Goal: Contribute content: Add original content to the website for others to see

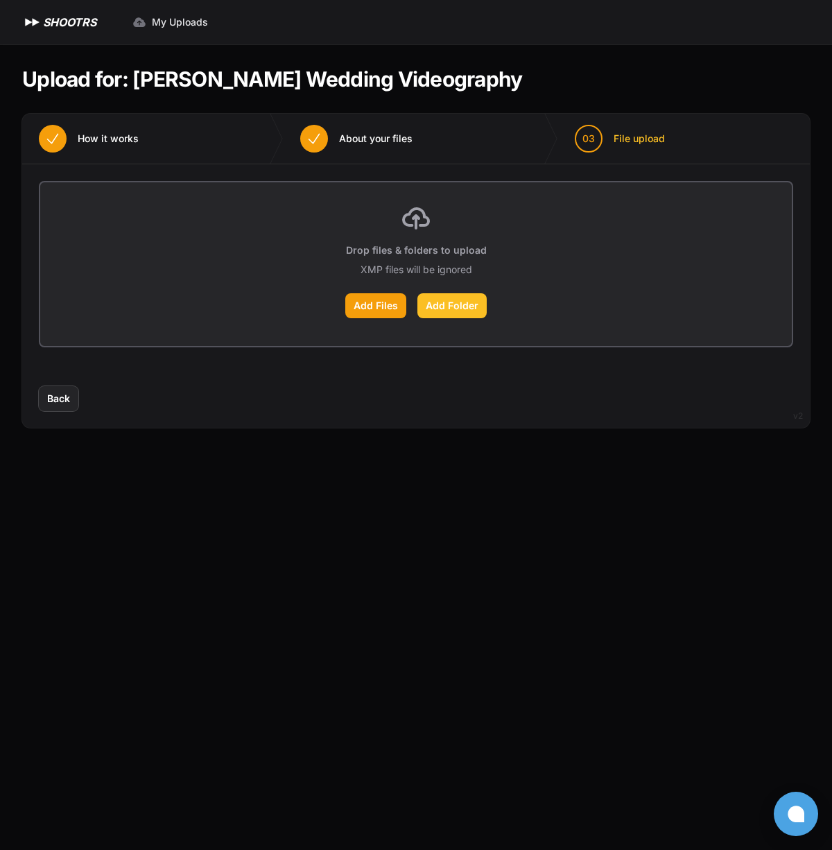
click at [438, 307] on label "Add Folder" at bounding box center [452, 305] width 69 height 25
click at [0, 0] on input "Add Folder" at bounding box center [0, 0] width 0 height 0
click at [454, 298] on label "Add Folder" at bounding box center [452, 305] width 69 height 25
click at [0, 0] on input "Add Folder" at bounding box center [0, 0] width 0 height 0
click at [434, 301] on label "Add Folder" at bounding box center [452, 305] width 69 height 25
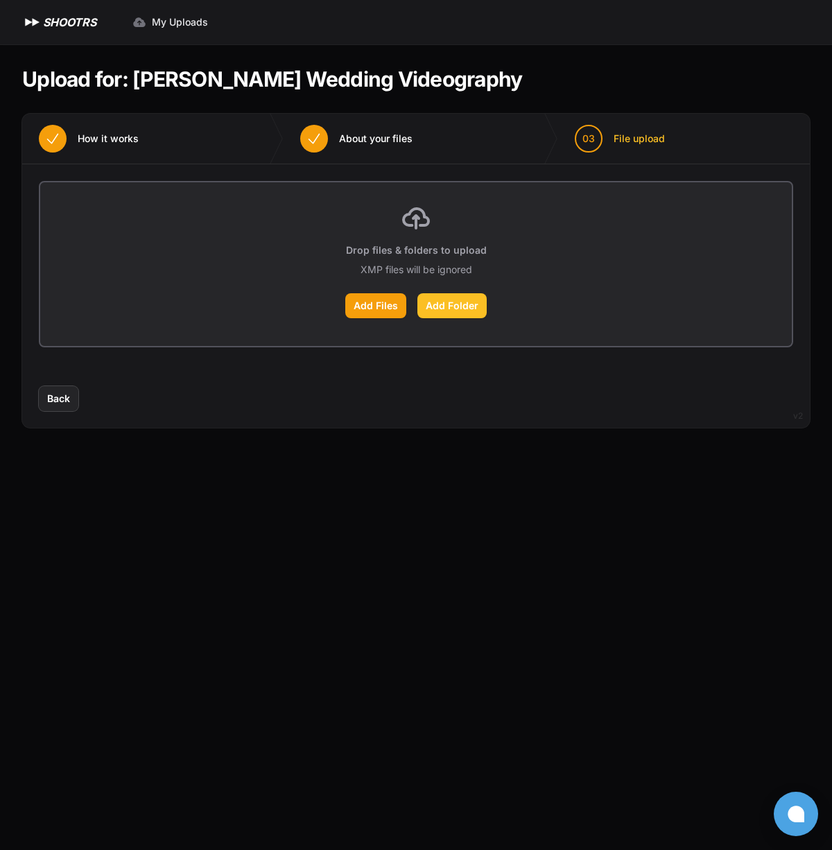
click at [0, 0] on input "Add Folder" at bounding box center [0, 0] width 0 height 0
click at [451, 317] on label "Add Folder" at bounding box center [452, 305] width 69 height 25
click at [0, 0] on input "Add Folder" at bounding box center [0, 0] width 0 height 0
click at [435, 294] on label "Add Folder" at bounding box center [452, 305] width 69 height 25
click at [0, 0] on input "Add Folder" at bounding box center [0, 0] width 0 height 0
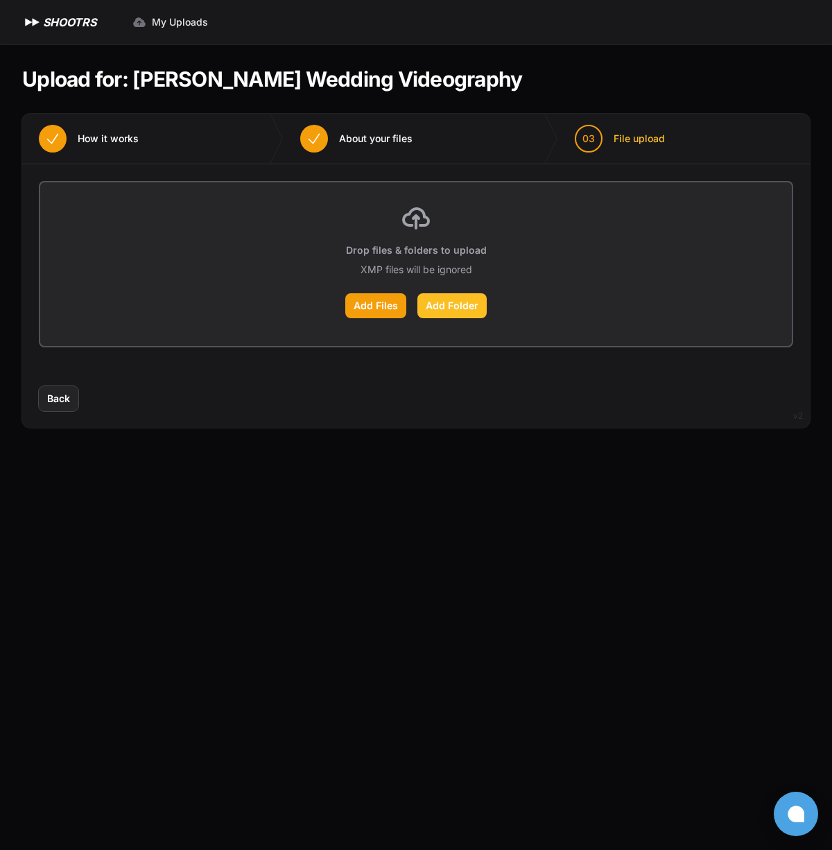
click at [467, 298] on label "Add Folder" at bounding box center [452, 305] width 69 height 25
click at [0, 0] on input "Add Folder" at bounding box center [0, 0] width 0 height 0
click at [385, 309] on label "Add Files" at bounding box center [375, 305] width 61 height 25
click at [0, 0] on input "Add Files" at bounding box center [0, 0] width 0 height 0
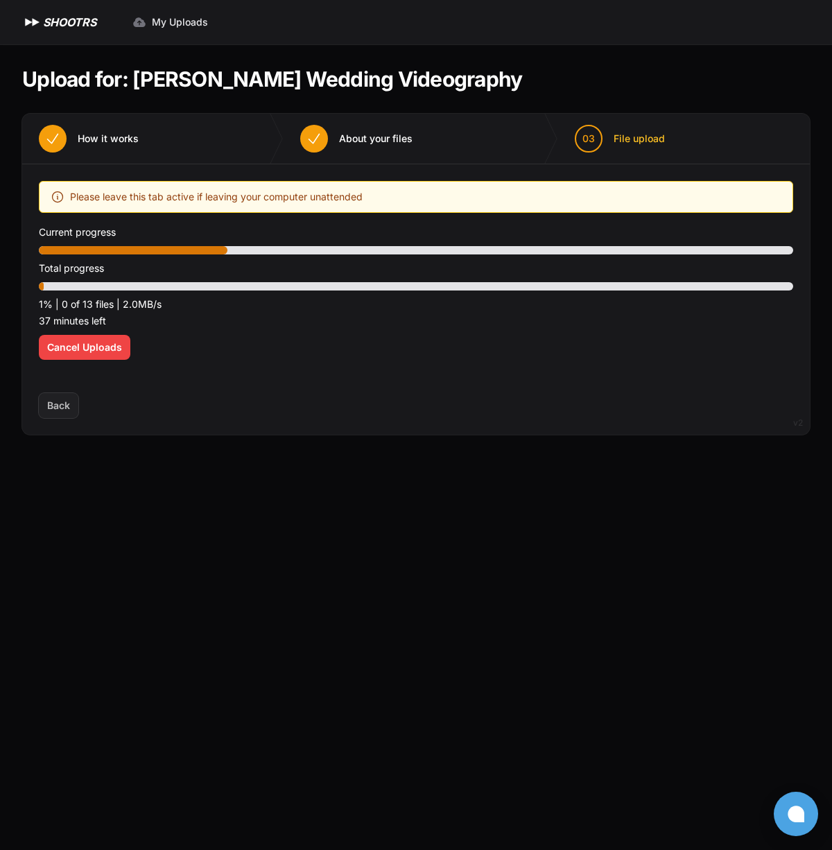
click at [241, 554] on main "Upload for: Emily Arutyunova Wedding Videography 01 How it works" at bounding box center [416, 447] width 832 height 806
click at [241, 555] on main "Upload for: Emily Arutyunova Wedding Videography 01 How it works" at bounding box center [416, 447] width 832 height 806
click at [409, 381] on div "Upload placeholder Optimize your upload experience We recommend Google Chrome f…" at bounding box center [416, 278] width 788 height 229
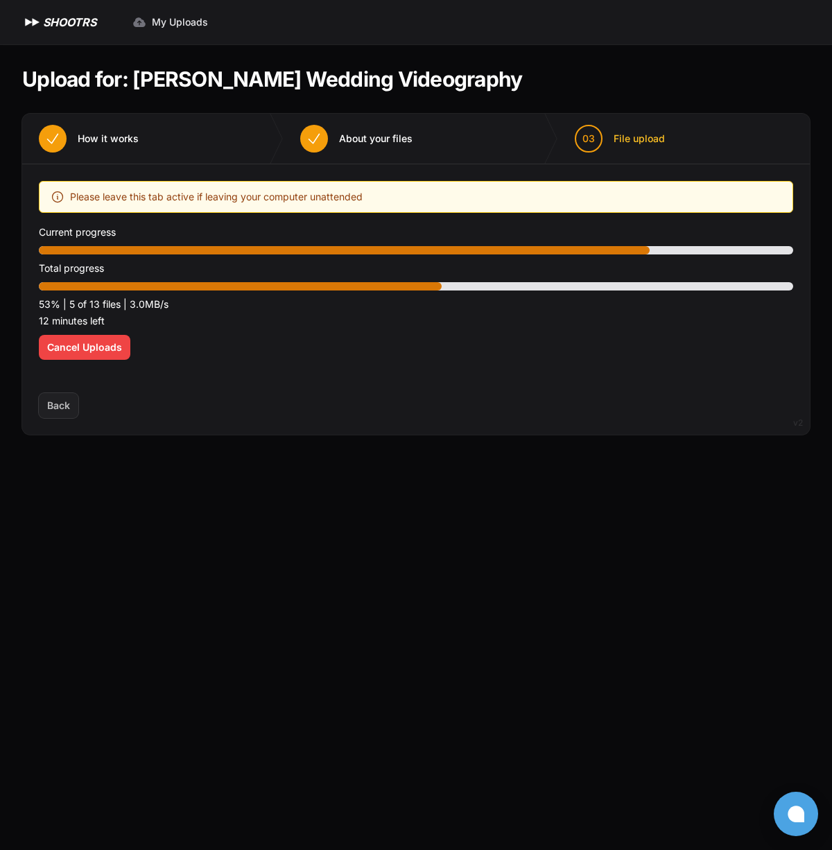
click at [303, 579] on main "Upload for: [PERSON_NAME] Wedding Videography 01 How it works" at bounding box center [416, 447] width 832 height 806
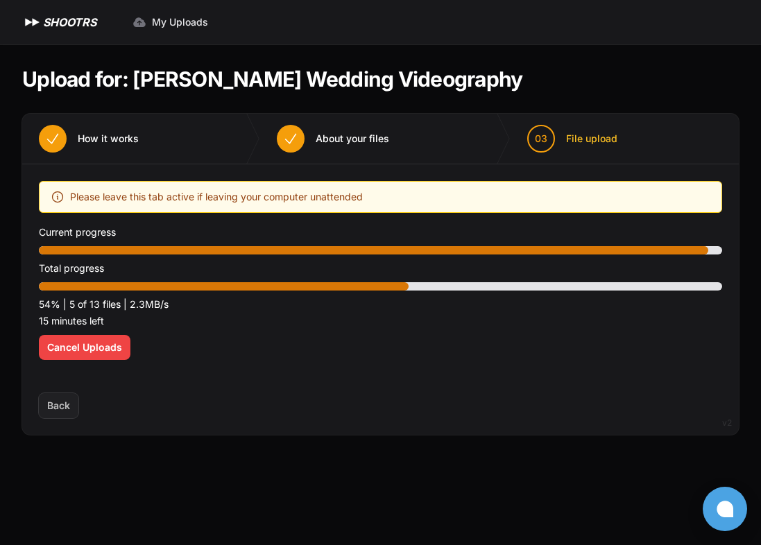
click at [181, 488] on main "Upload for: [PERSON_NAME] Wedding Videography 01 How it works" at bounding box center [380, 294] width 761 height 501
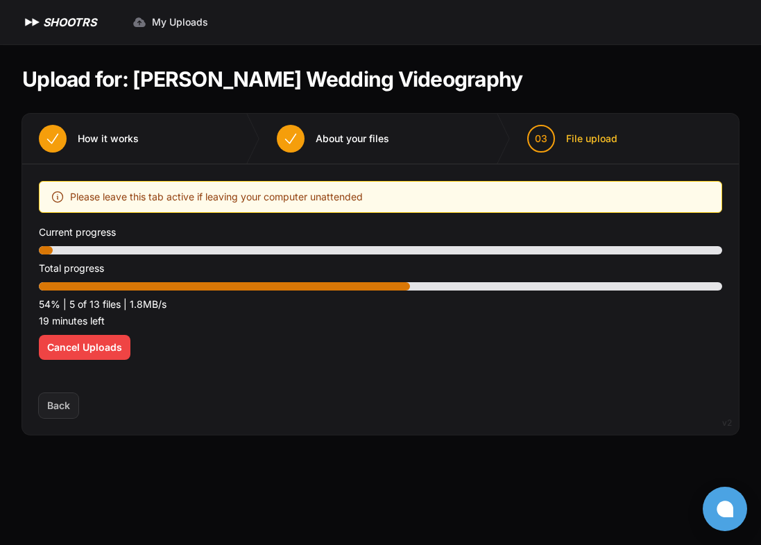
click at [244, 356] on div "Optimize your upload experience We recommend Google Chrome for fast and reliabl…" at bounding box center [380, 279] width 683 height 196
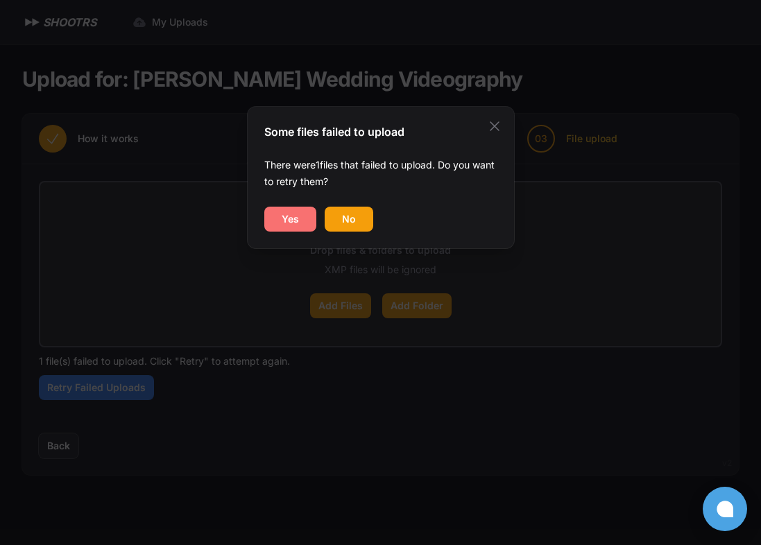
click at [280, 221] on button "Yes" at bounding box center [290, 219] width 52 height 25
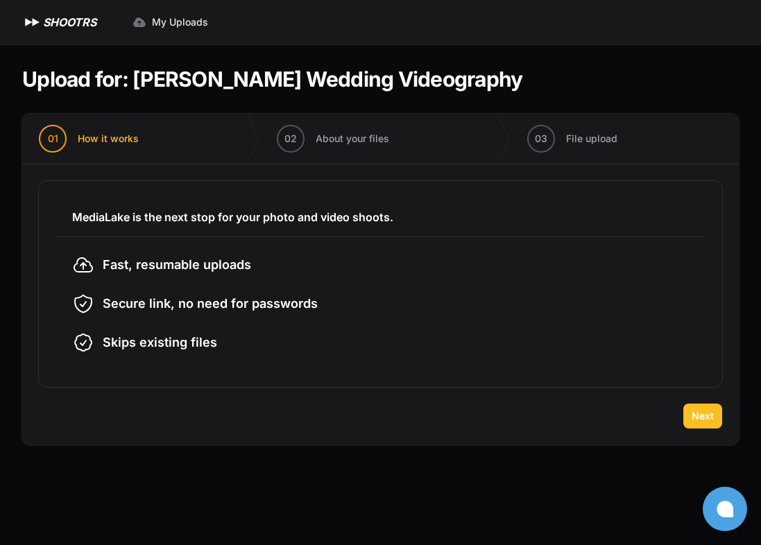
click at [693, 411] on span "Next" at bounding box center [703, 416] width 22 height 14
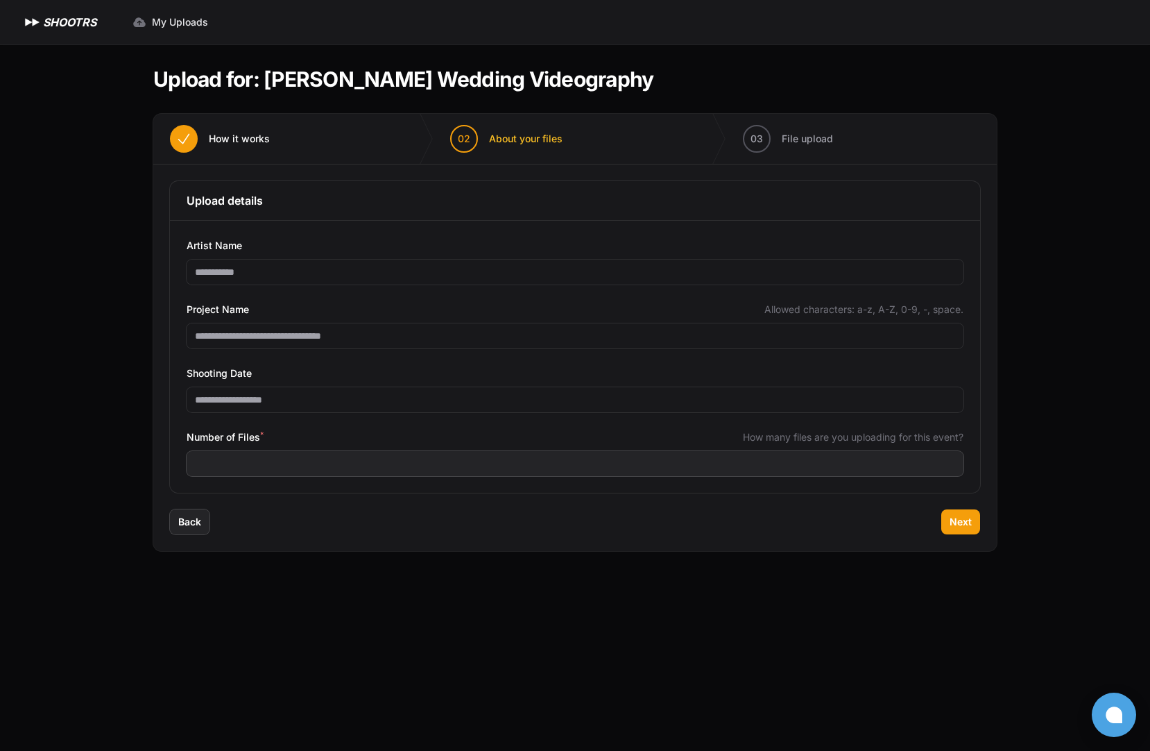
click at [197, 505] on div "**********" at bounding box center [574, 336] width 843 height 345
click at [164, 521] on div "Back Next" at bounding box center [574, 530] width 843 height 42
drag, startPoint x: 954, startPoint y: 514, endPoint x: 959, endPoint y: 524, distance: 11.5
click at [760, 523] on button "Next" at bounding box center [960, 521] width 39 height 25
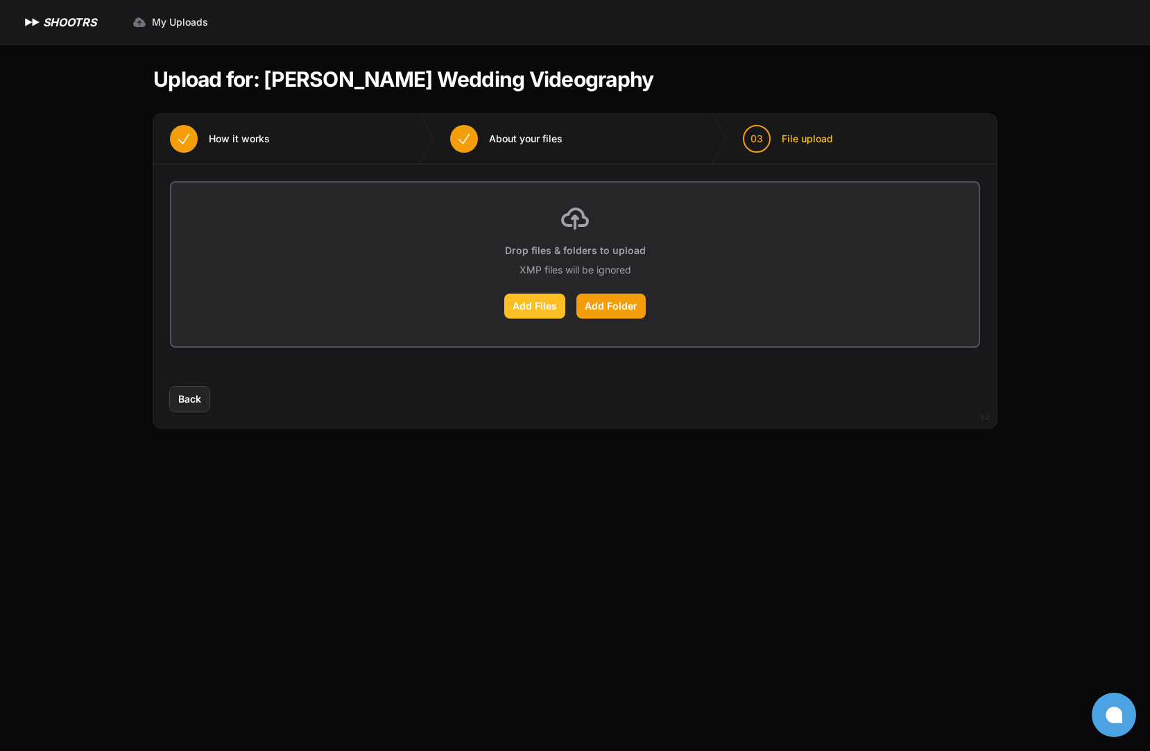
click at [554, 306] on label "Add Files" at bounding box center [534, 305] width 61 height 25
click at [0, 0] on input "Add Files" at bounding box center [0, 0] width 0 height 0
click at [695, 513] on main "Upload for: [PERSON_NAME] Wedding Videography 01 How it works" at bounding box center [575, 397] width 888 height 706
drag, startPoint x: 525, startPoint y: 111, endPoint x: 526, endPoint y: 119, distance: 7.7
click at [525, 112] on section "Upload for: [PERSON_NAME] Wedding Videography 01 How it works" at bounding box center [574, 247] width 843 height 406
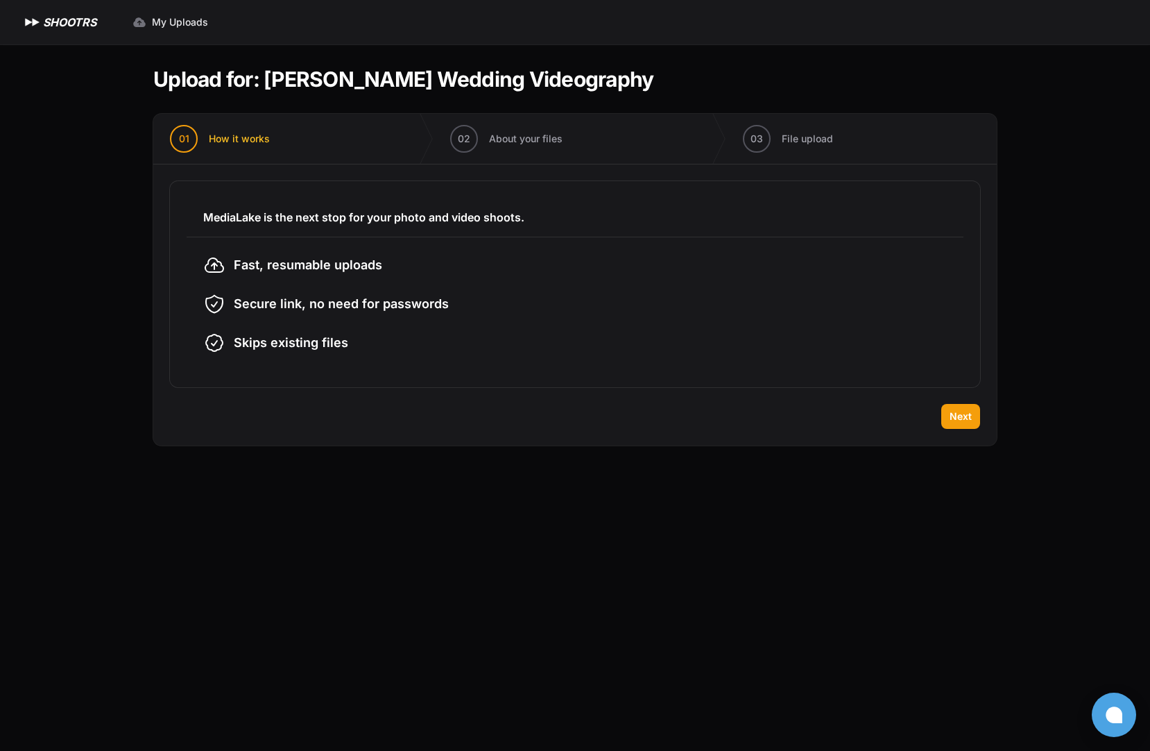
click at [966, 392] on div "MediaLake is the next stop for your photo and video shoots. Fast, resumable upl…" at bounding box center [574, 283] width 843 height 239
click at [957, 428] on button "Next" at bounding box center [960, 416] width 39 height 25
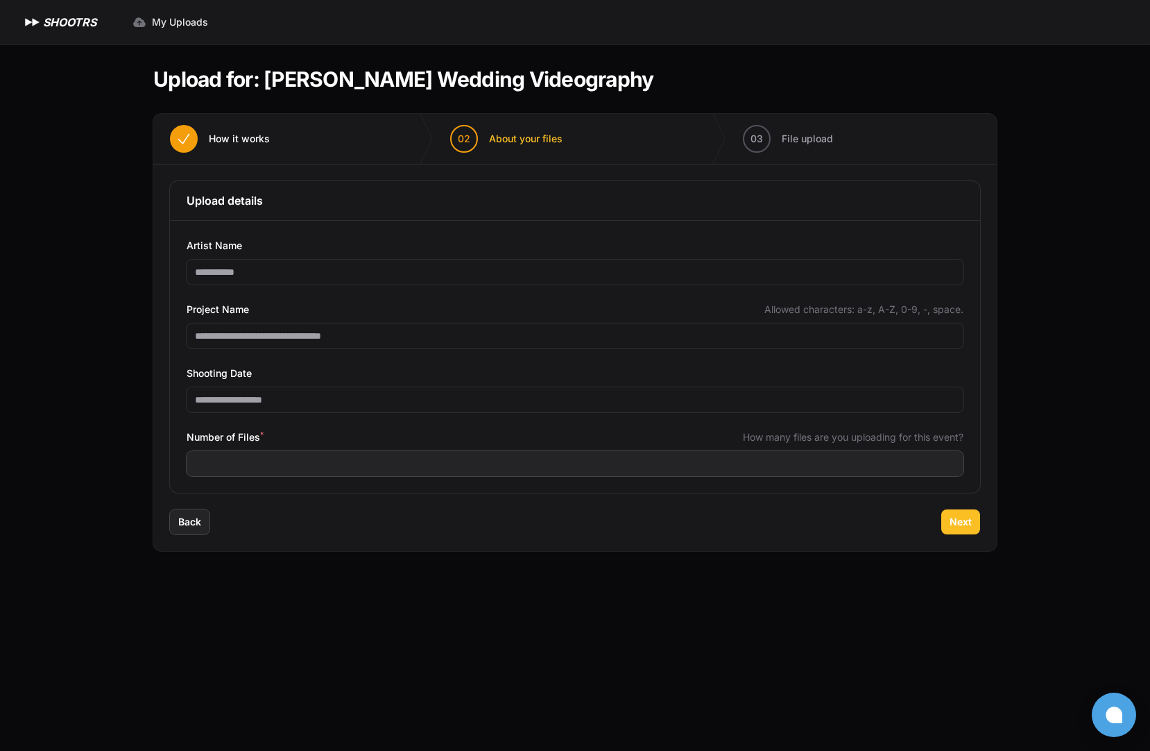
click at [957, 518] on span "Next" at bounding box center [961, 522] width 22 height 14
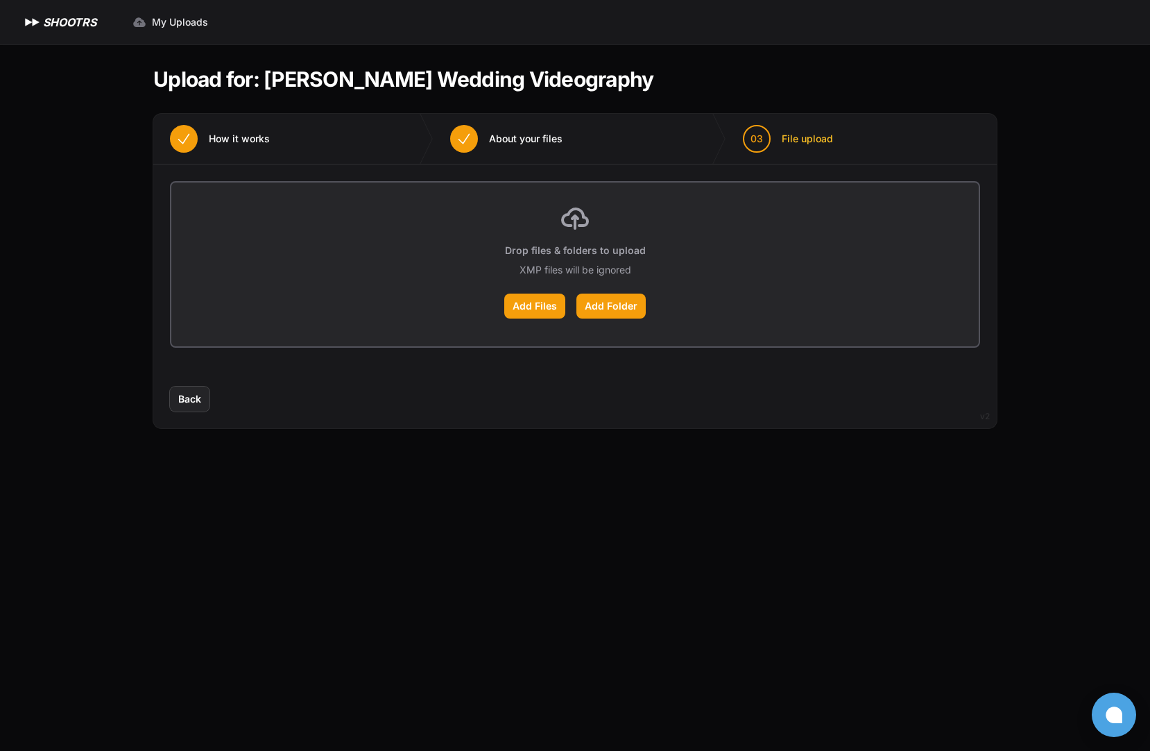
click at [590, 250] on p "Drop files & folders to upload" at bounding box center [575, 250] width 141 height 14
click at [530, 300] on label "Add Files" at bounding box center [534, 305] width 61 height 25
click at [0, 0] on input "Add Files" at bounding box center [0, 0] width 0 height 0
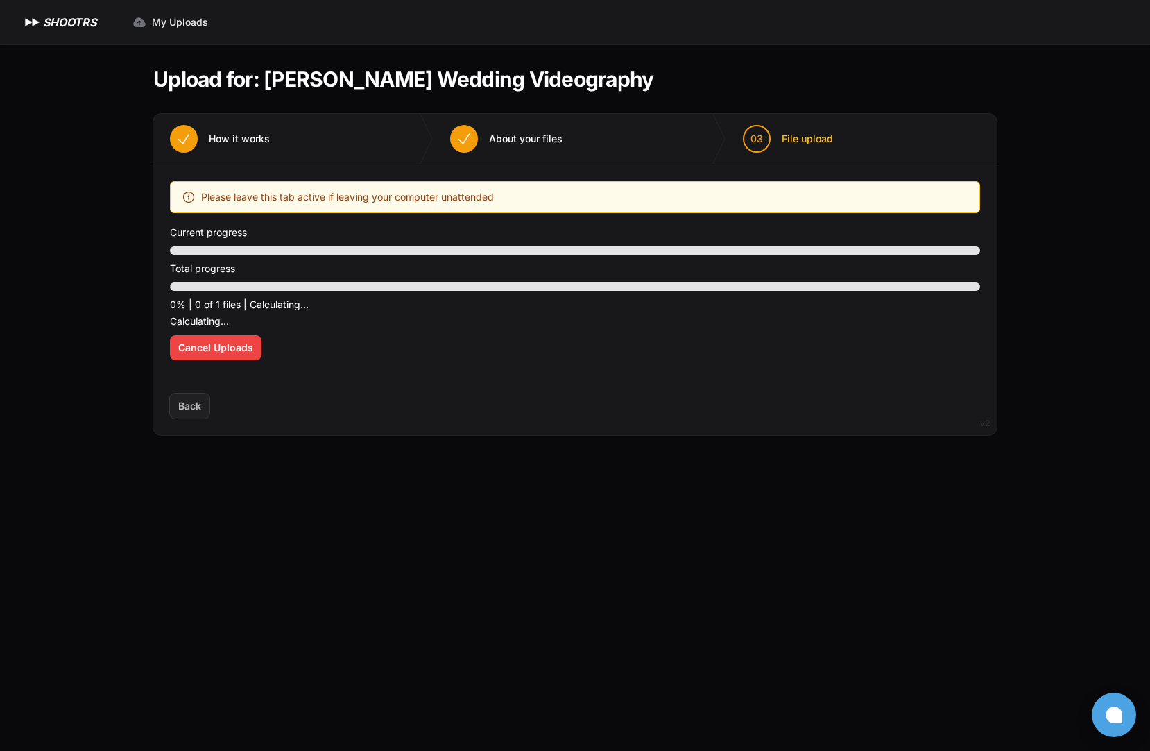
click at [325, 231] on p "Current progress" at bounding box center [575, 232] width 810 height 17
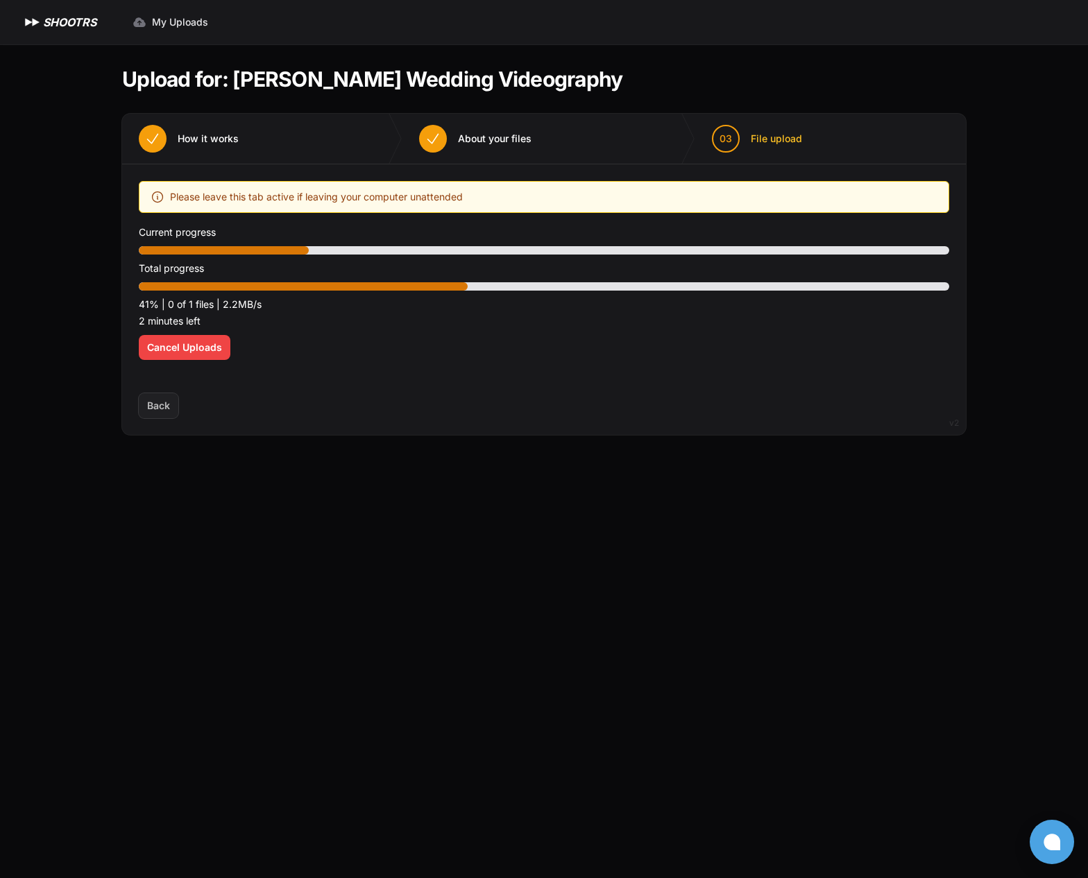
drag, startPoint x: 447, startPoint y: 359, endPoint x: 438, endPoint y: 352, distance: 11.9
click at [447, 359] on div "Optimize your upload experience We recommend Google Chrome for fast and reliabl…" at bounding box center [544, 279] width 810 height 196
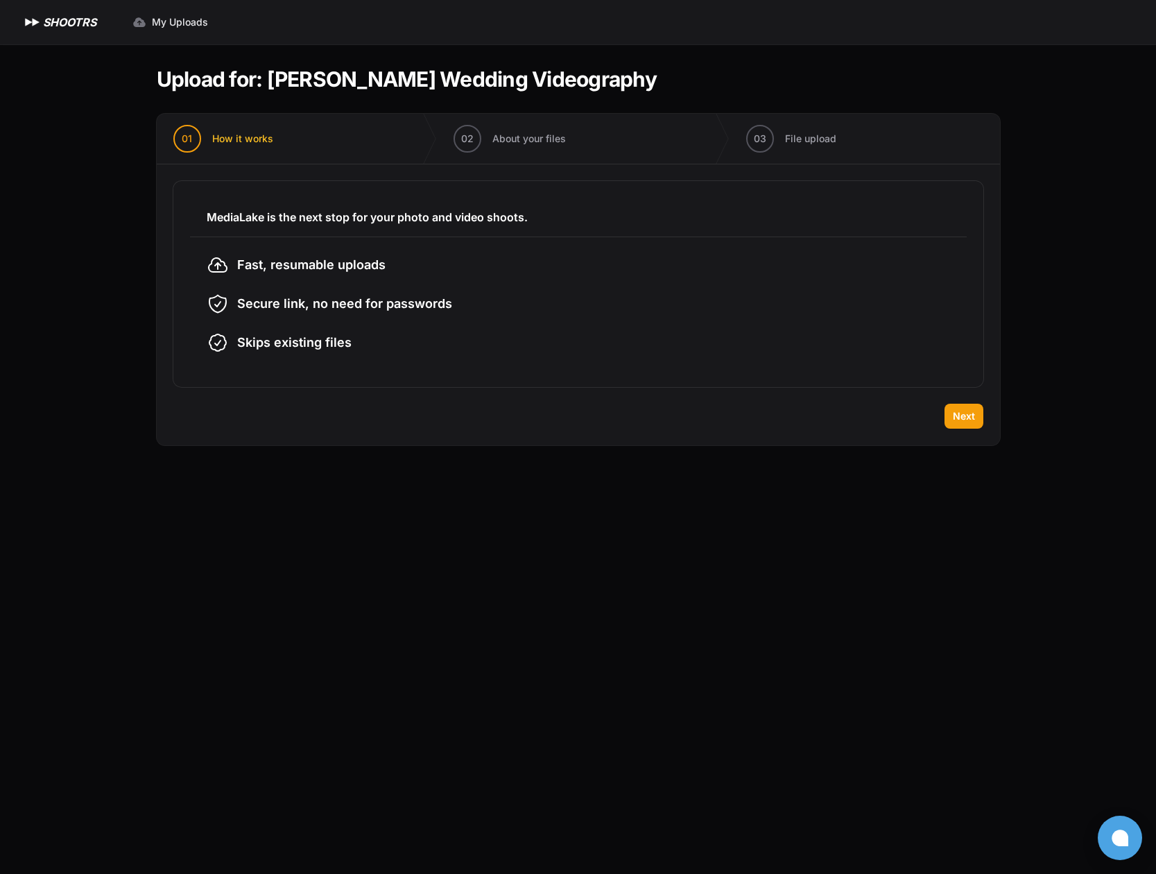
click at [959, 400] on div "MediaLake is the next stop for your photo and video shoots. Fast, resumable upl…" at bounding box center [578, 283] width 843 height 239
click at [973, 422] on span "Next" at bounding box center [964, 416] width 22 height 14
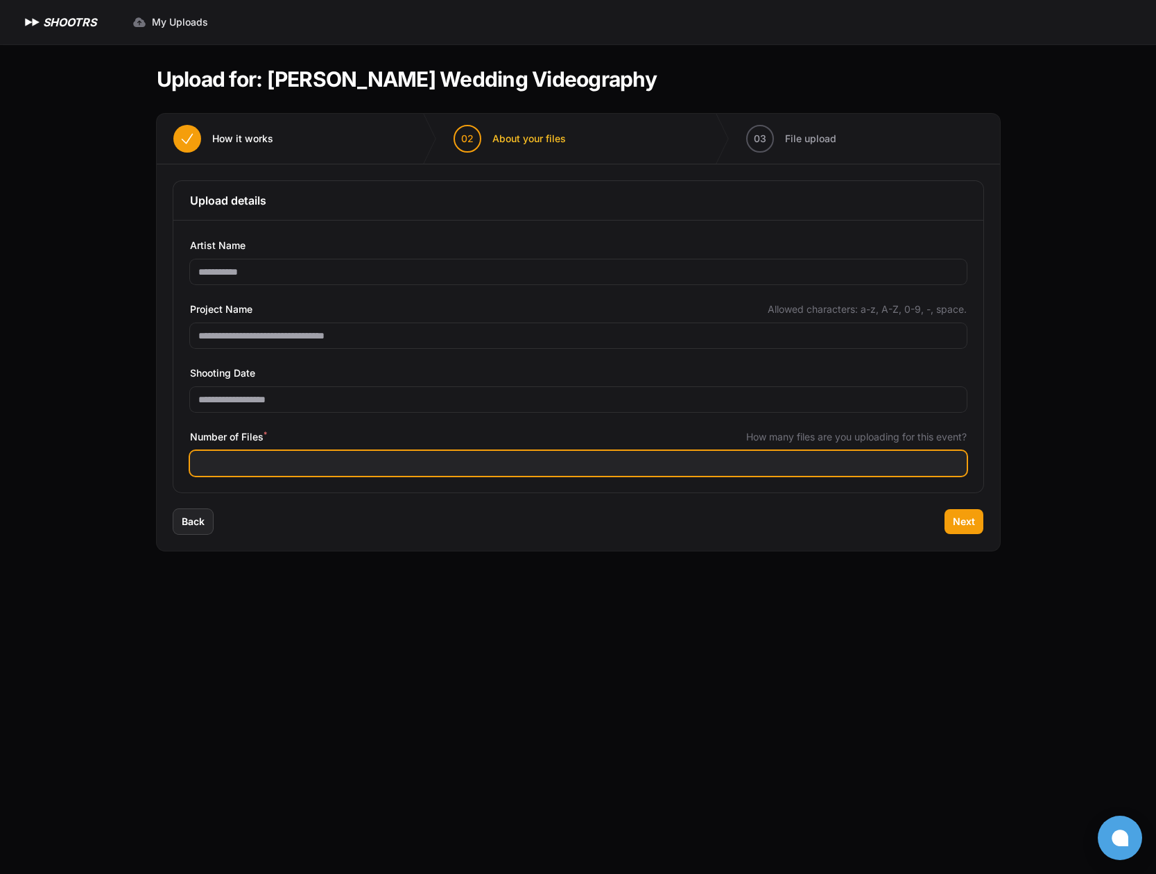
click at [633, 461] on input "**" at bounding box center [578, 463] width 777 height 25
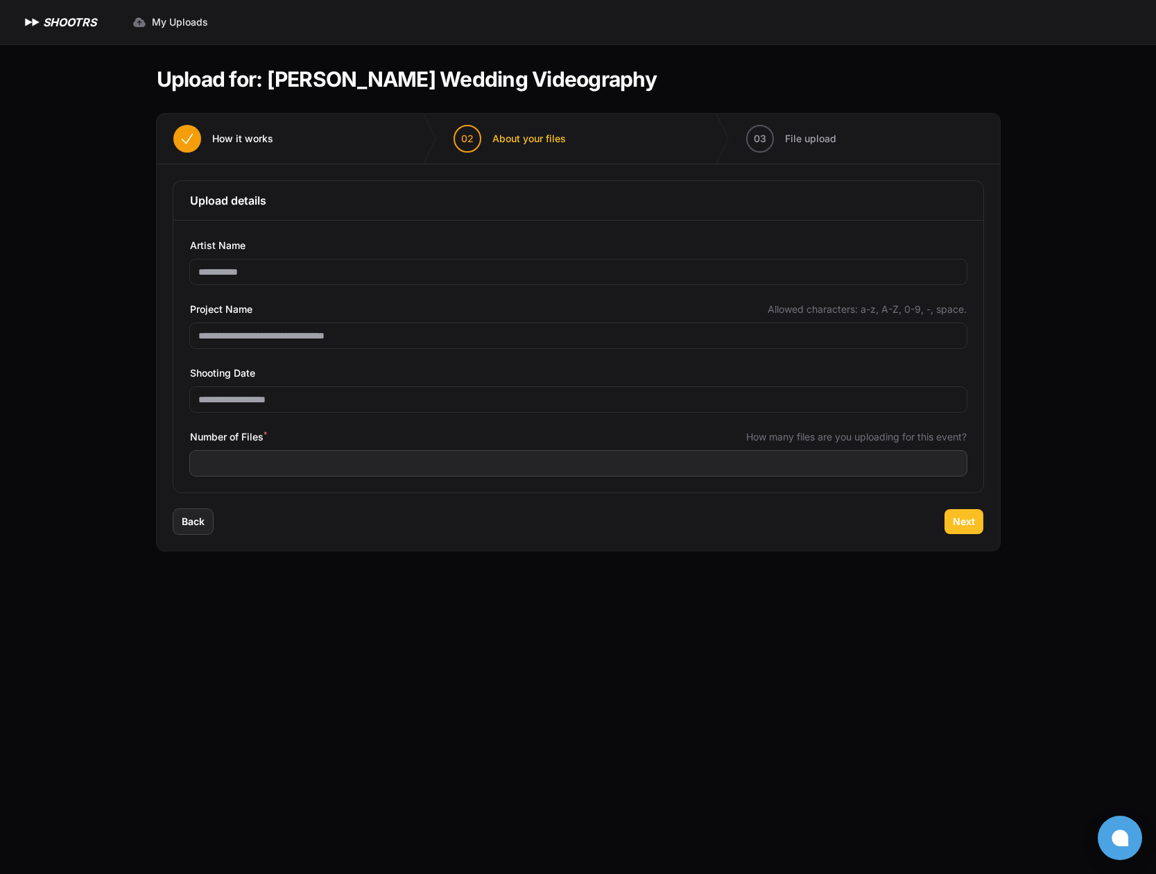
click at [961, 515] on span "Next" at bounding box center [964, 522] width 22 height 14
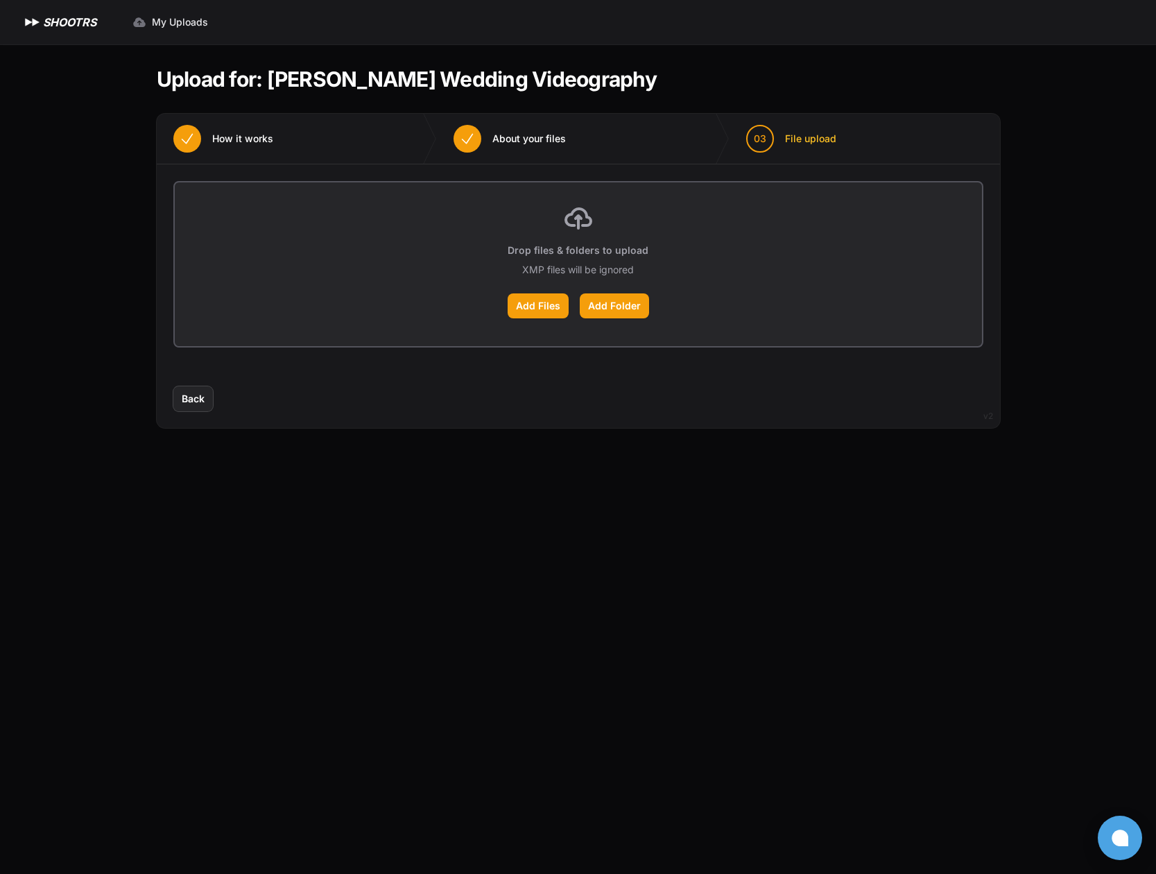
click at [579, 282] on div "Drop files & folders to upload XMP files will be ignored Add Files Add Folder" at bounding box center [578, 264] width 807 height 164
drag, startPoint x: 578, startPoint y: 228, endPoint x: 577, endPoint y: 238, distance: 10.4
click at [579, 228] on icon at bounding box center [578, 218] width 25 height 19
click at [553, 307] on label "Add Files" at bounding box center [538, 305] width 61 height 25
click at [0, 0] on input "Add Files" at bounding box center [0, 0] width 0 height 0
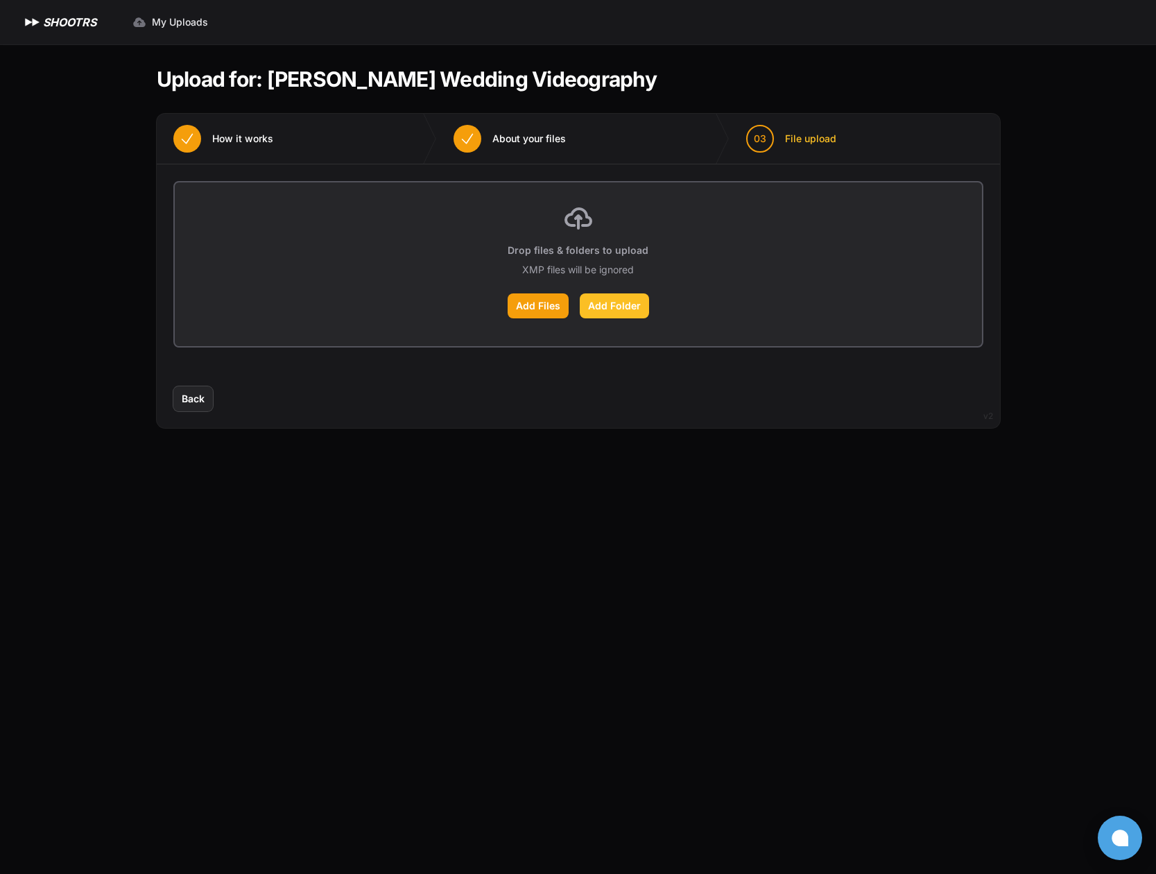
click at [633, 307] on label "Add Folder" at bounding box center [614, 305] width 69 height 25
click at [0, 0] on input "Add Folder" at bounding box center [0, 0] width 0 height 0
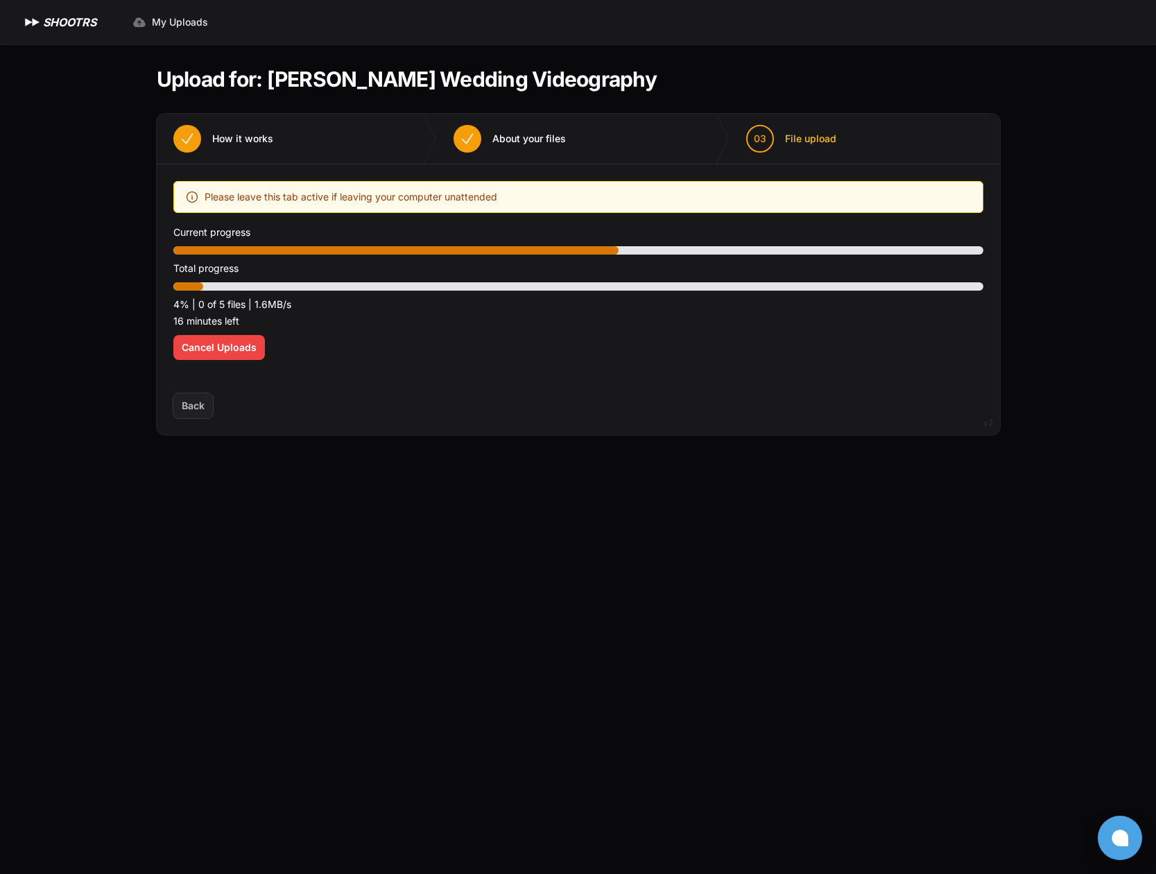
click at [386, 203] on span "Please leave this tab active if leaving your computer unattended" at bounding box center [351, 197] width 293 height 17
click at [447, 214] on div "Optimize your upload experience We recommend Google Chrome for fast and reliabl…" at bounding box center [578, 279] width 810 height 196
click at [449, 198] on span "Please leave this tab active if leaving your computer unattended" at bounding box center [351, 197] width 293 height 17
click at [507, 190] on div "Please leave this tab active if leaving your computer unattended" at bounding box center [578, 197] width 787 height 17
click at [349, 339] on div "Optimize your upload experience We recommend Google Chrome for fast and reliabl…" at bounding box center [578, 279] width 810 height 196
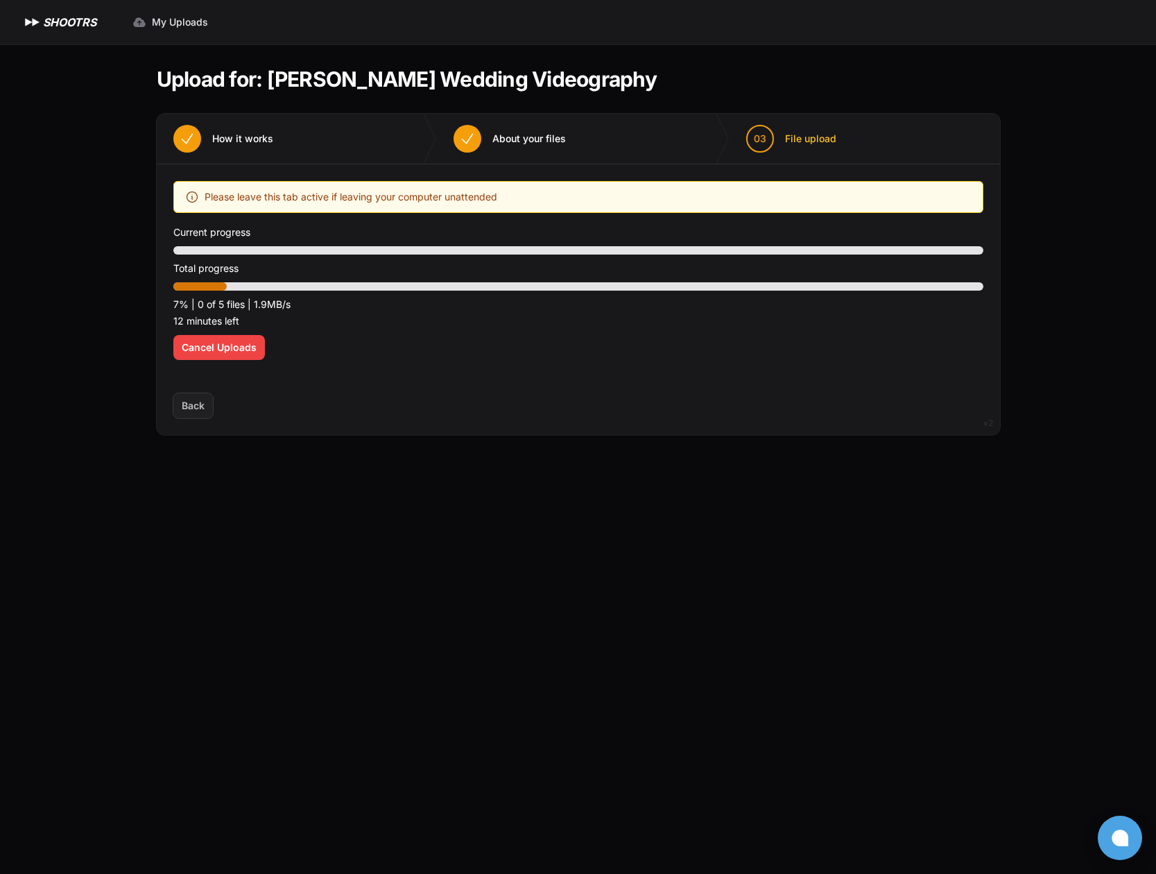
drag, startPoint x: 770, startPoint y: 101, endPoint x: 752, endPoint y: 94, distance: 19.3
click at [768, 96] on section "Upload for: [PERSON_NAME] Wedding Videography 01 How it works" at bounding box center [578, 250] width 843 height 413
click at [191, 198] on icon at bounding box center [192, 197] width 14 height 14
click at [390, 317] on p "10 minutes left" at bounding box center [578, 321] width 810 height 17
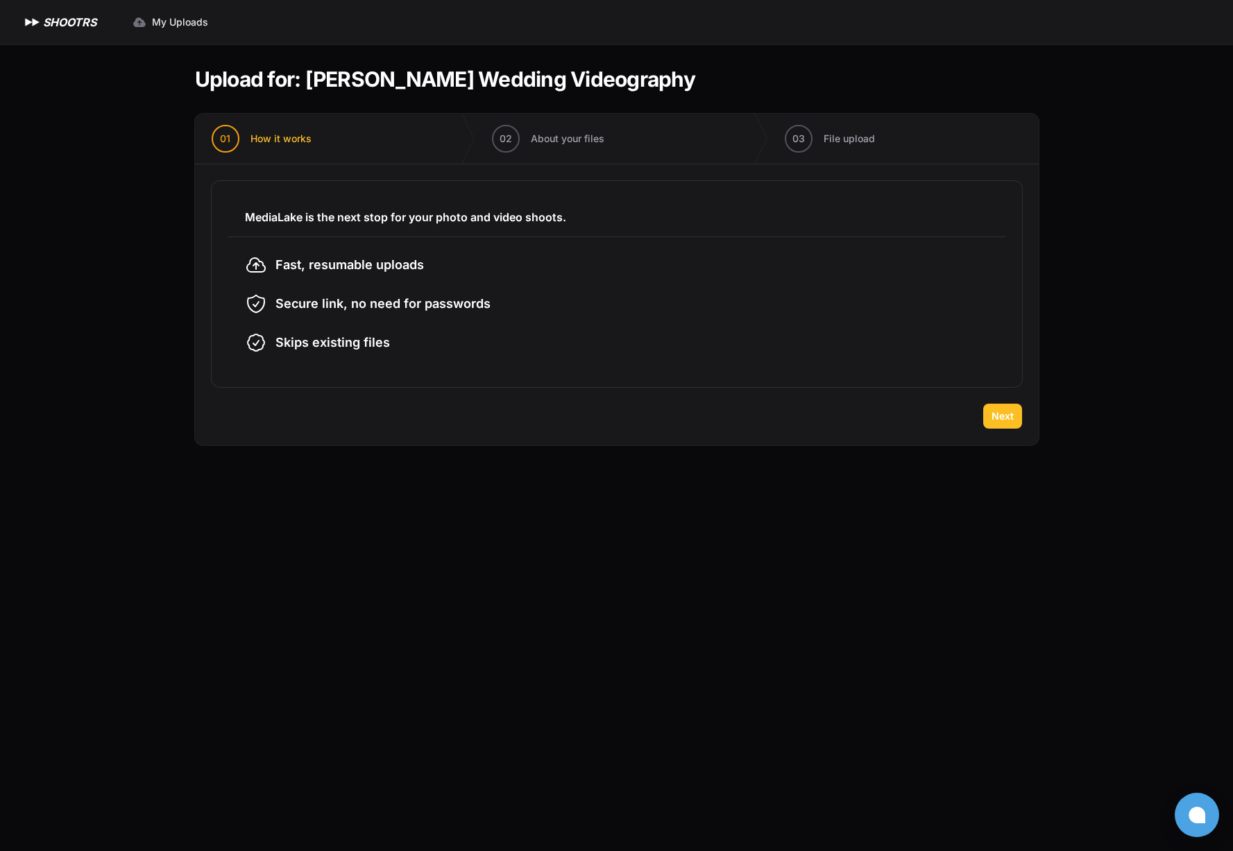
click at [1004, 416] on span "Next" at bounding box center [1002, 416] width 22 height 14
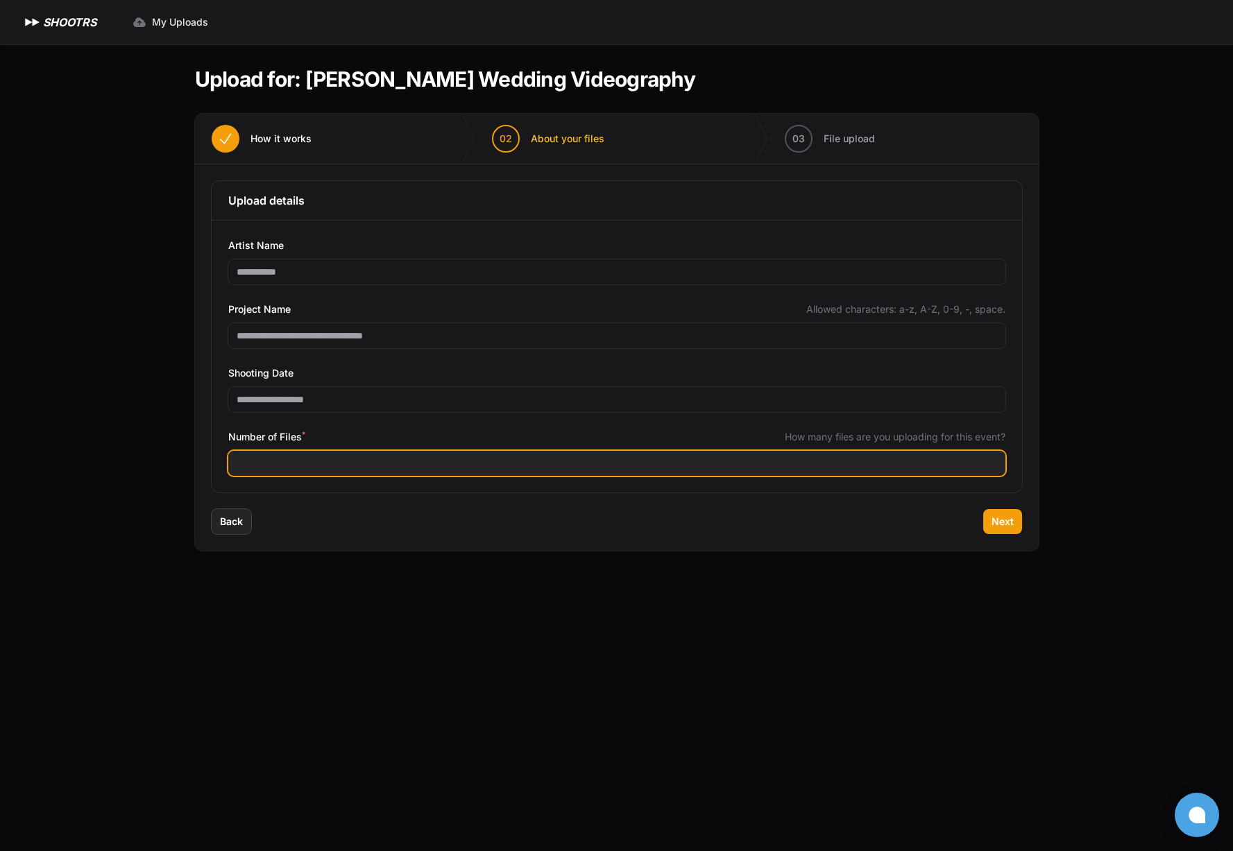
drag, startPoint x: 932, startPoint y: 494, endPoint x: 913, endPoint y: 470, distance: 30.6
click at [932, 483] on div "**********" at bounding box center [616, 336] width 843 height 345
click at [895, 472] on input "**" at bounding box center [616, 463] width 777 height 25
click at [994, 466] on input "**" at bounding box center [616, 463] width 777 height 25
type input "**"
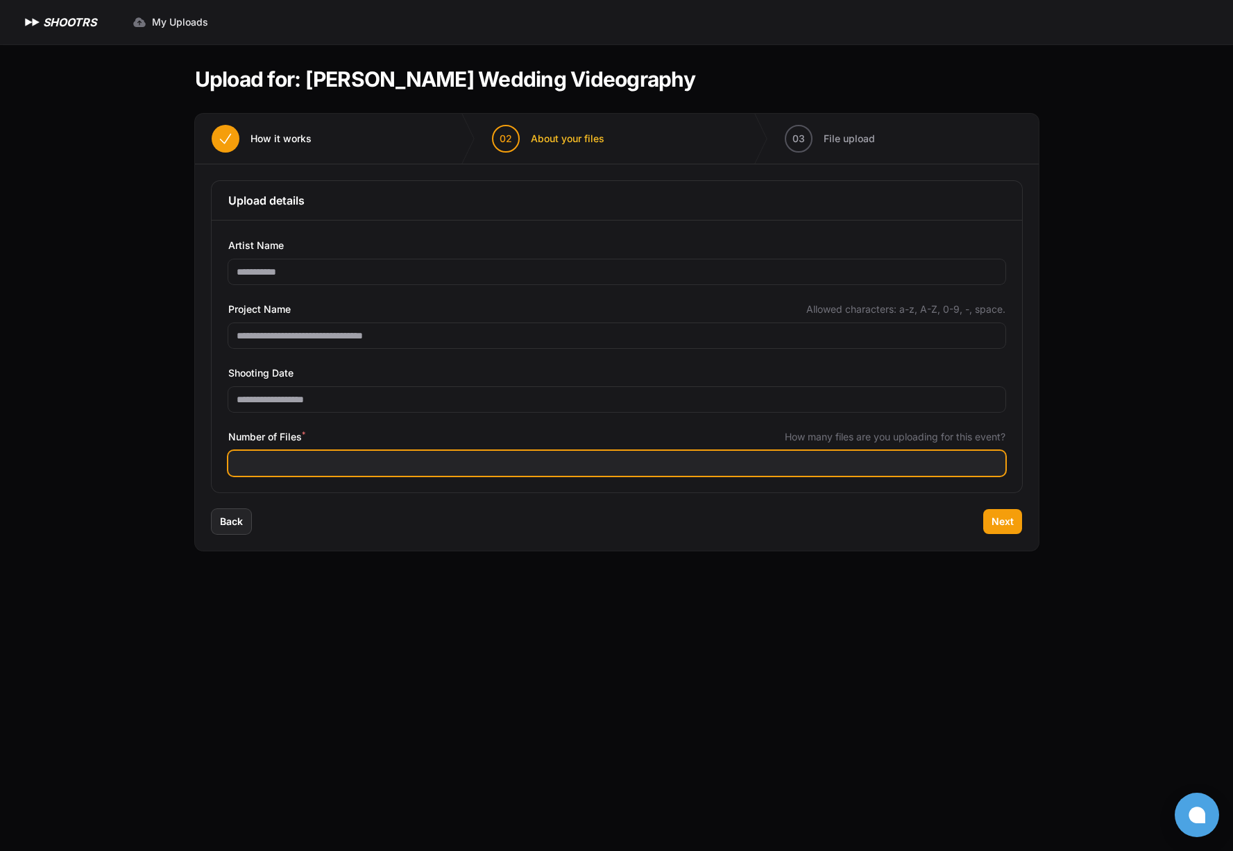
click at [992, 458] on input "**" at bounding box center [616, 463] width 777 height 25
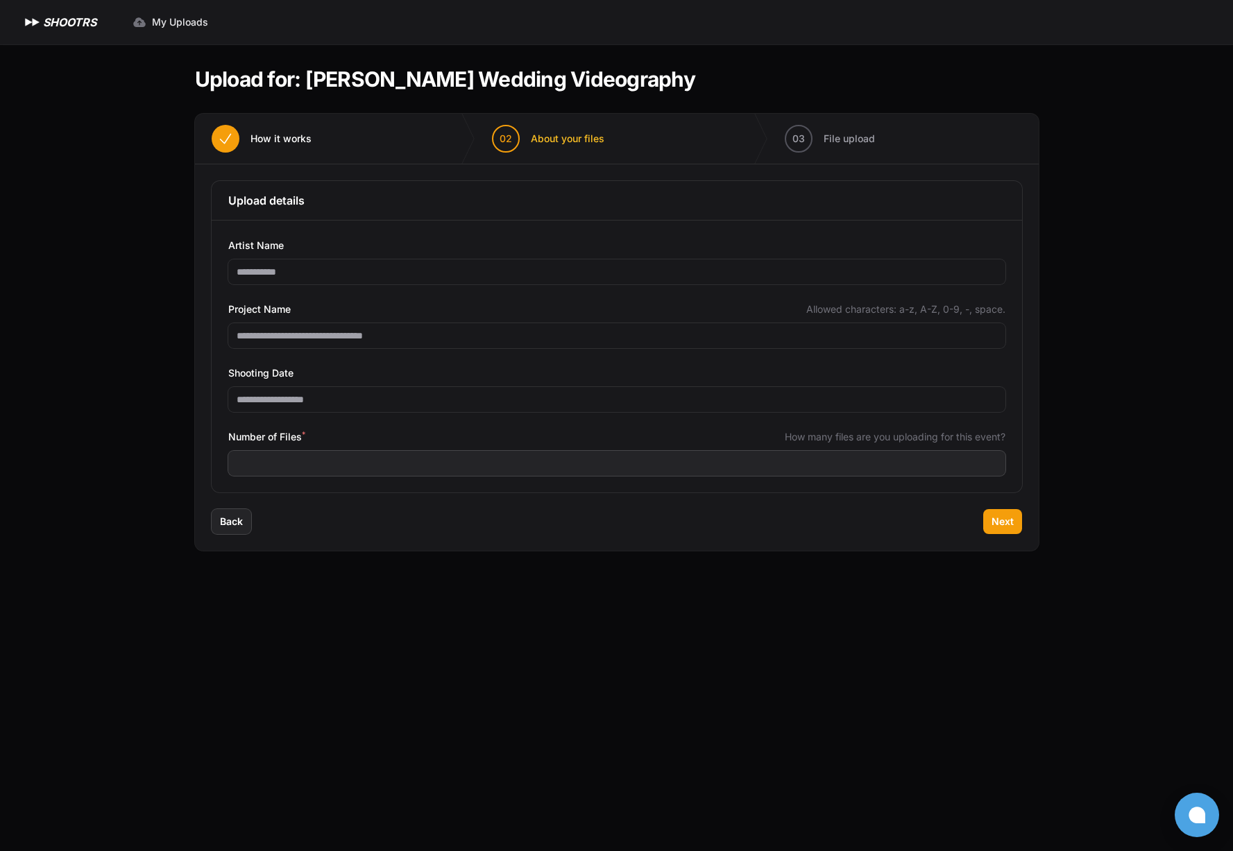
click at [366, 415] on div "**********" at bounding box center [616, 356] width 777 height 239
click at [286, 201] on h3 "Upload details" at bounding box center [616, 200] width 777 height 17
click at [1011, 517] on span "Next" at bounding box center [1002, 522] width 22 height 14
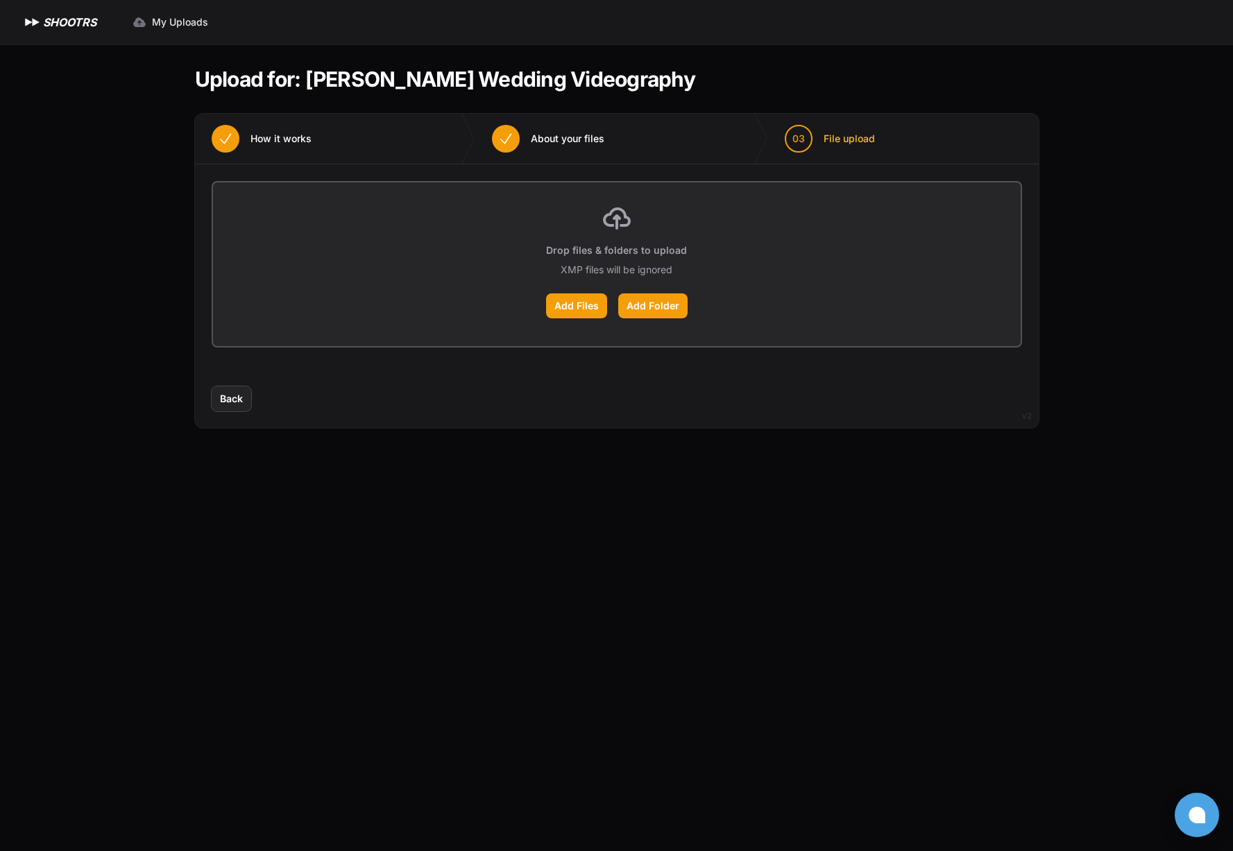
drag, startPoint x: 640, startPoint y: 228, endPoint x: 631, endPoint y: 228, distance: 9.0
click at [640, 229] on div "Drop files & folders to upload XMP files will be ignored Add Files Add Folder" at bounding box center [616, 264] width 807 height 164
click at [619, 228] on icon at bounding box center [617, 219] width 28 height 28
click at [621, 237] on div "Drop files & folders to upload XMP files will be ignored Add Files Add Folder" at bounding box center [616, 264] width 807 height 164
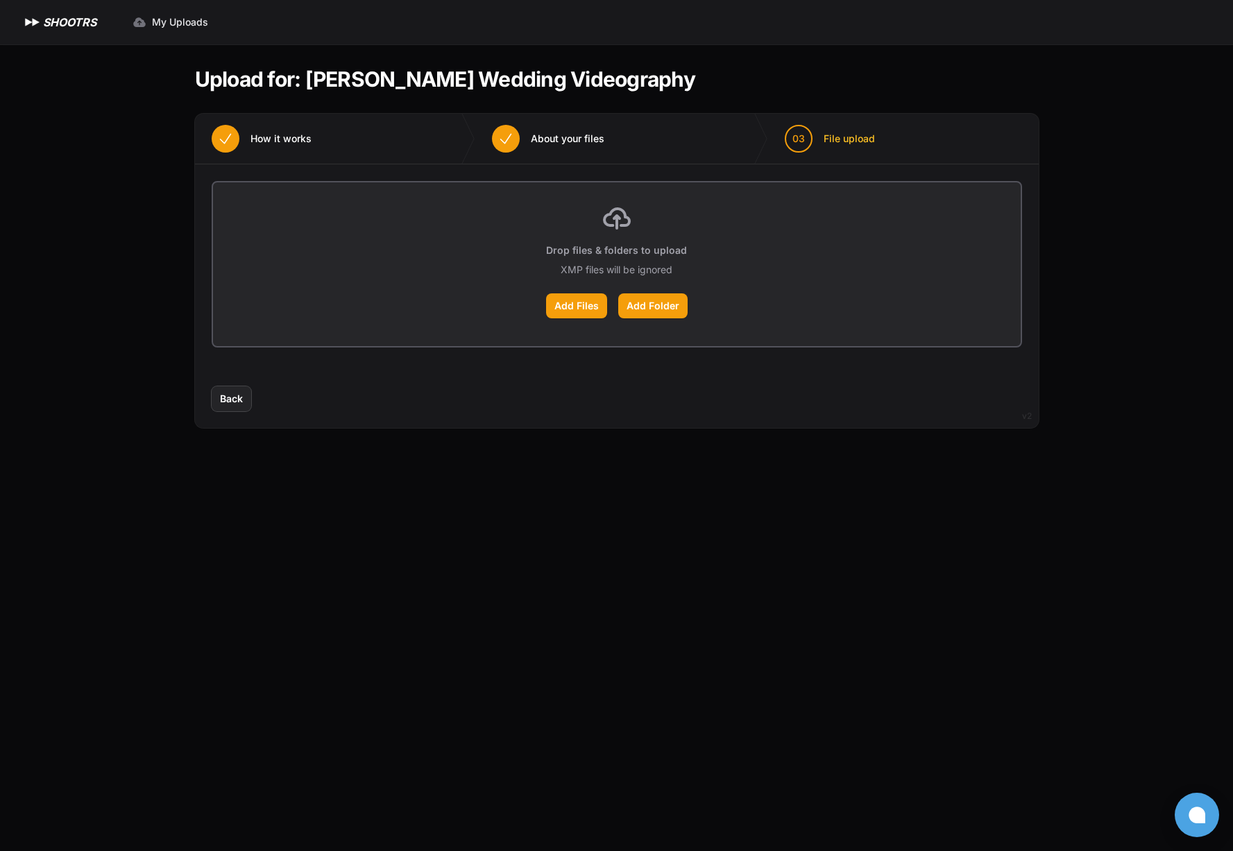
click at [807, 289] on div "Drop files & folders to upload XMP files will be ignored Add Files Add Folder" at bounding box center [616, 264] width 807 height 164
drag, startPoint x: 619, startPoint y: 216, endPoint x: 758, endPoint y: 291, distance: 157.7
click at [775, 306] on div "Drop files & folders to upload XMP files will be ignored Add Files Add Folder" at bounding box center [616, 264] width 807 height 164
click at [752, 296] on div "Add Files Add Folder" at bounding box center [617, 305] width 774 height 25
click at [635, 302] on label "Add Folder" at bounding box center [652, 305] width 69 height 25
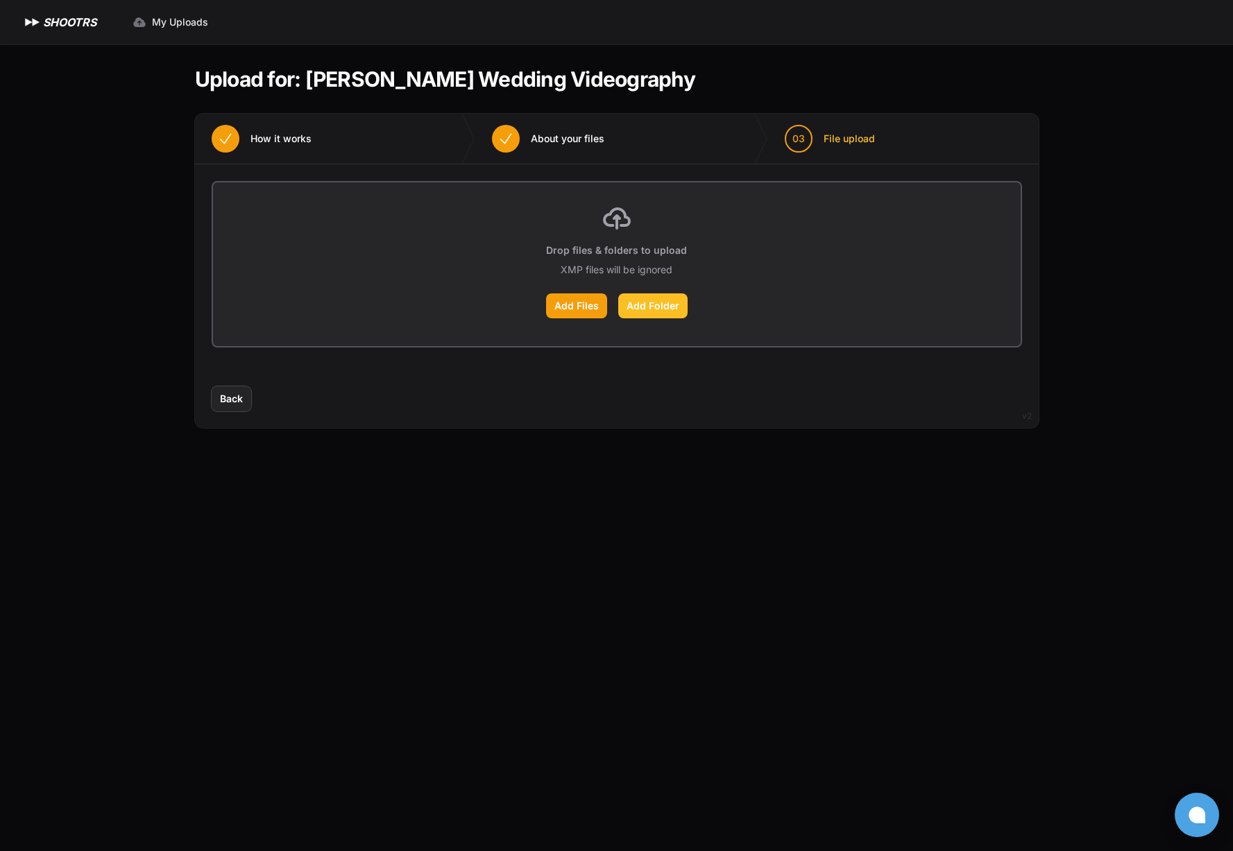
click at [0, 0] on input "Add Folder" at bounding box center [0, 0] width 0 height 0
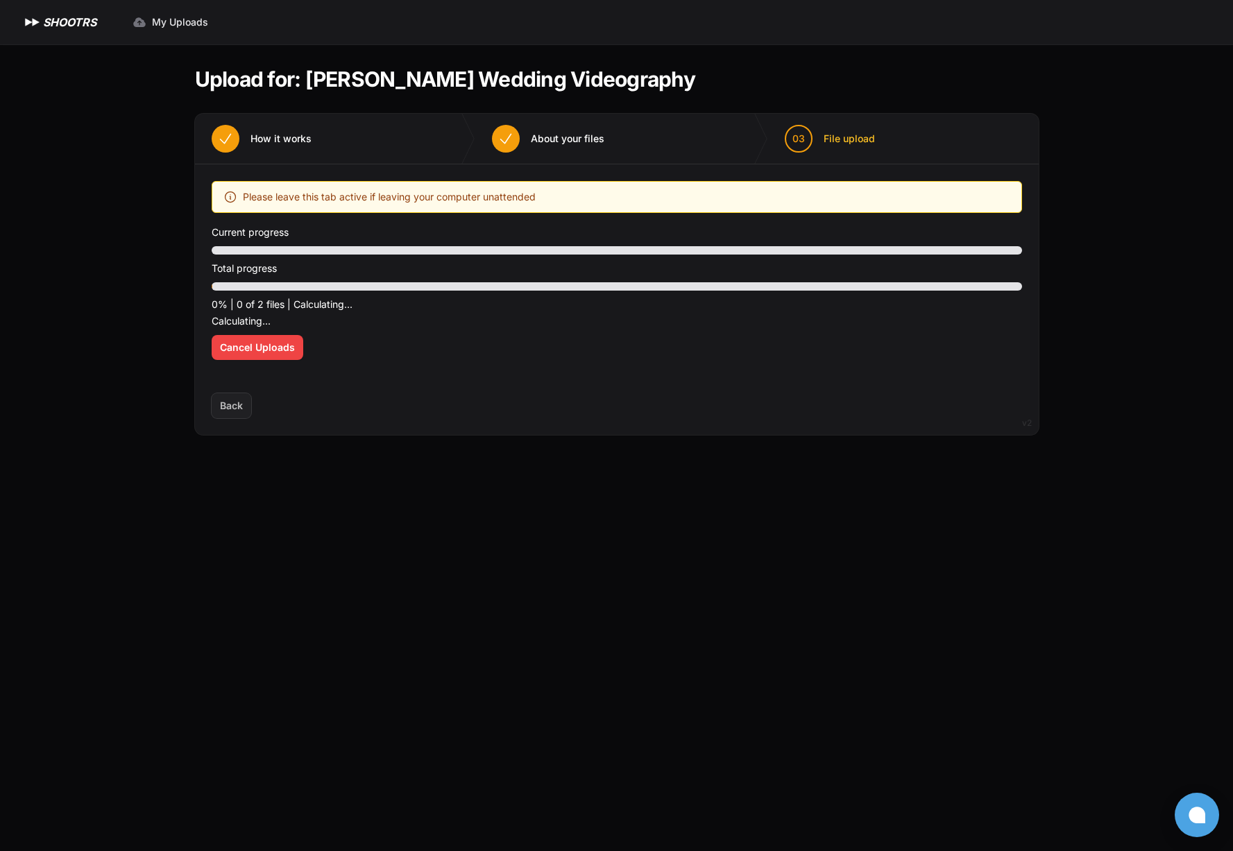
click at [357, 204] on span "Please leave this tab active if leaving your computer unattended" at bounding box center [389, 197] width 293 height 17
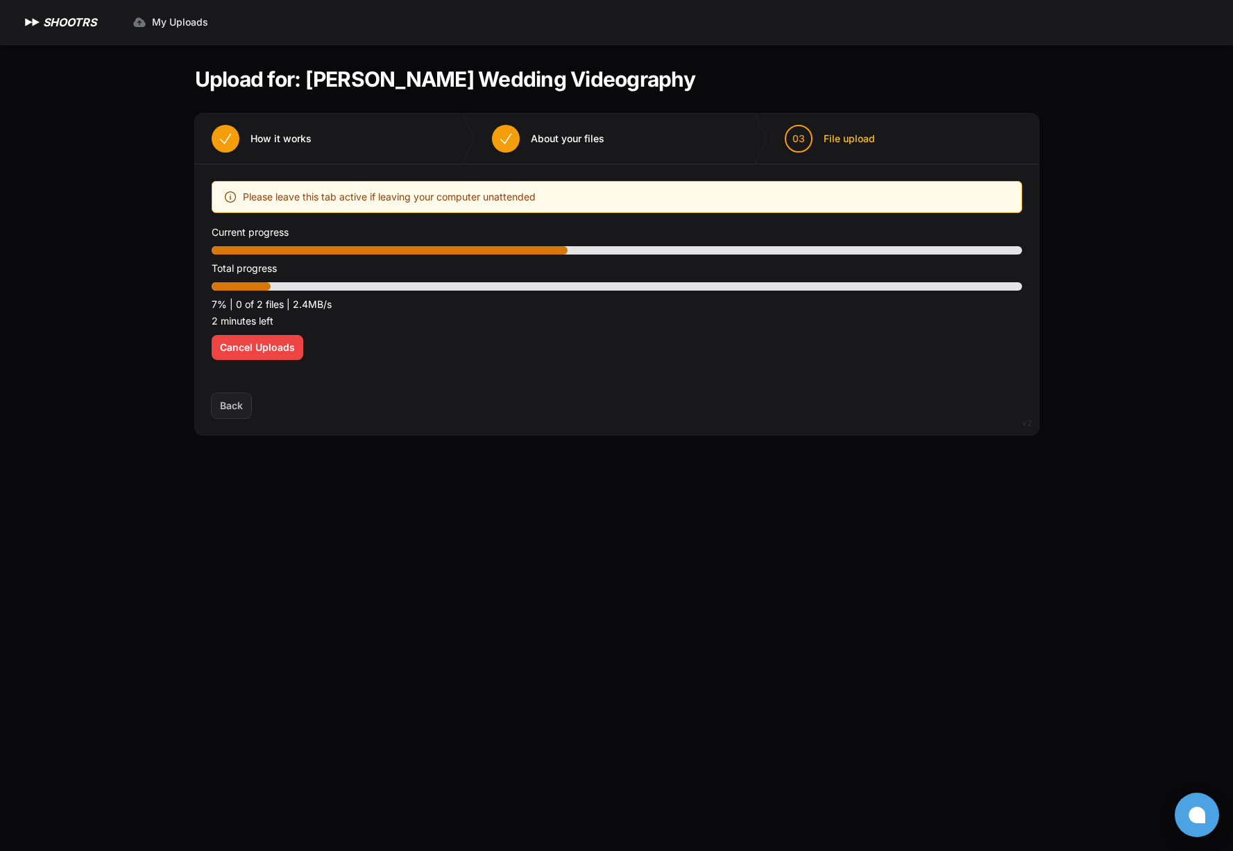
click at [246, 526] on main "Upload for: Emily Arutyunova Wedding Videography 01 How it works" at bounding box center [617, 447] width 888 height 807
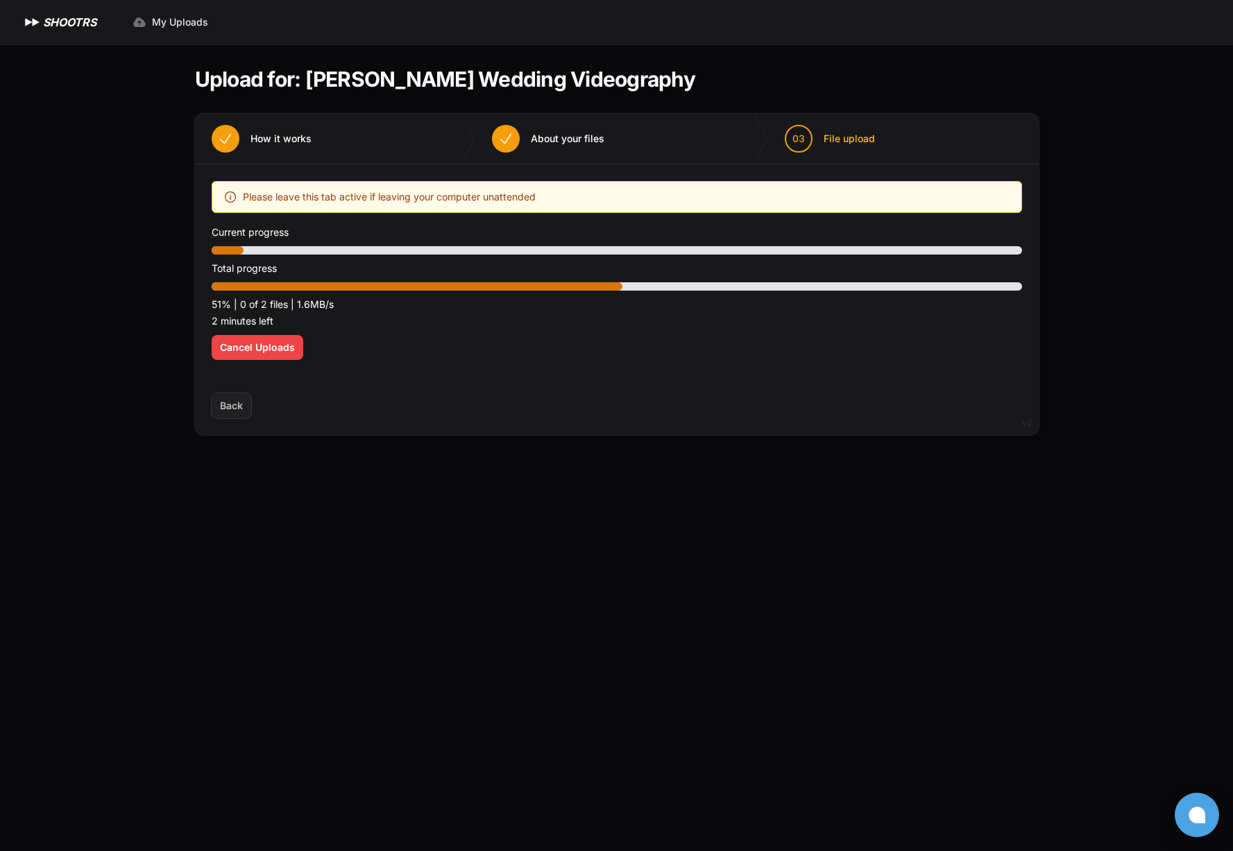
drag, startPoint x: 441, startPoint y: 386, endPoint x: 436, endPoint y: 378, distance: 9.4
click at [440, 386] on div "Upload placeholder Optimize your upload experience We recommend Google Chrome f…" at bounding box center [616, 278] width 843 height 229
click at [420, 354] on div "Optimize your upload experience We recommend Google Chrome for fast and reliabl…" at bounding box center [617, 279] width 810 height 196
drag, startPoint x: 456, startPoint y: 432, endPoint x: 459, endPoint y: 409, distance: 23.1
click at [452, 426] on section "Upload for: Emily Arutyunova Wedding Videography 01 How it works" at bounding box center [616, 250] width 843 height 413
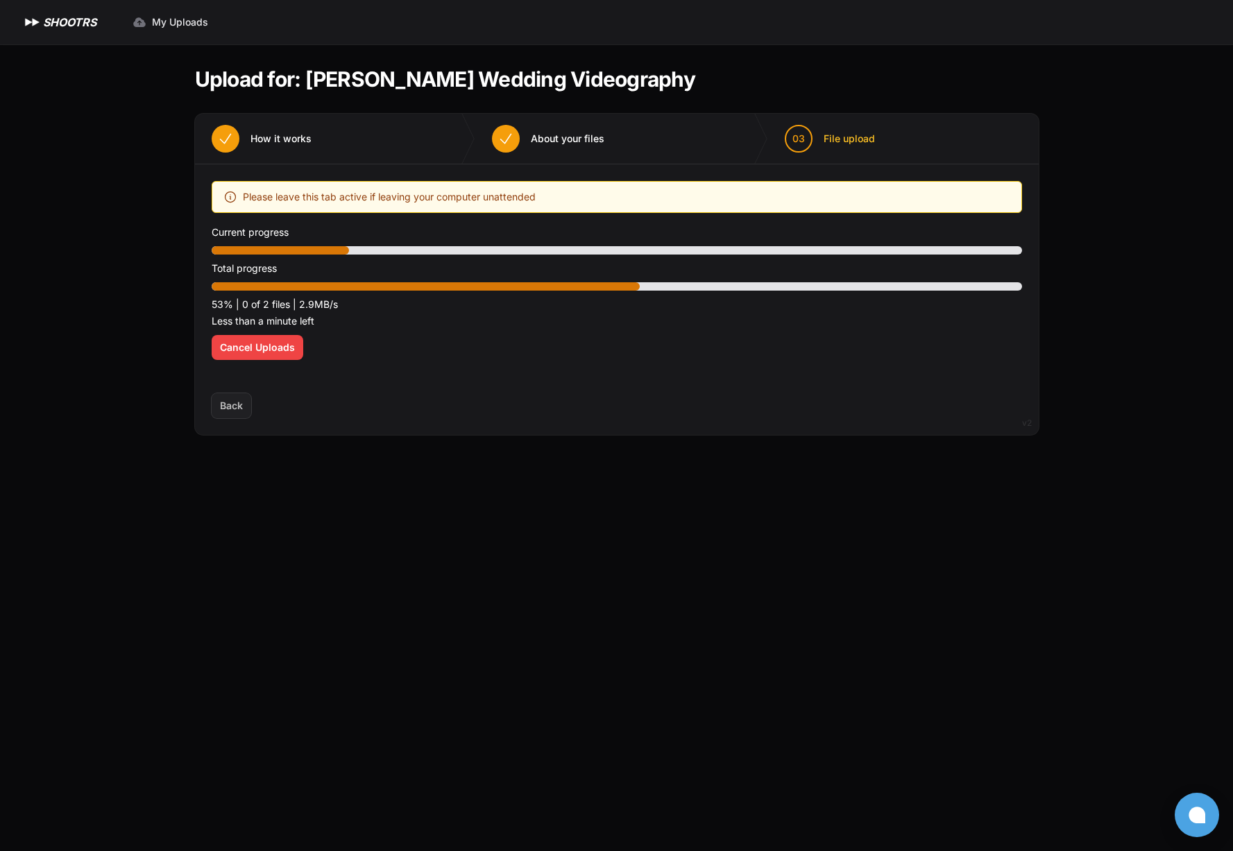
click at [473, 340] on div "Optimize your upload experience We recommend Google Chrome for fast and reliabl…" at bounding box center [617, 279] width 810 height 196
click at [291, 558] on main "Upload for: Emily Arutyunova Wedding Videography 01 How it works" at bounding box center [617, 447] width 888 height 807
click at [401, 377] on div "Upload placeholder Optimize your upload experience We recommend Google Chrome f…" at bounding box center [616, 278] width 843 height 229
click at [576, 410] on div "Back Next" at bounding box center [616, 414] width 843 height 42
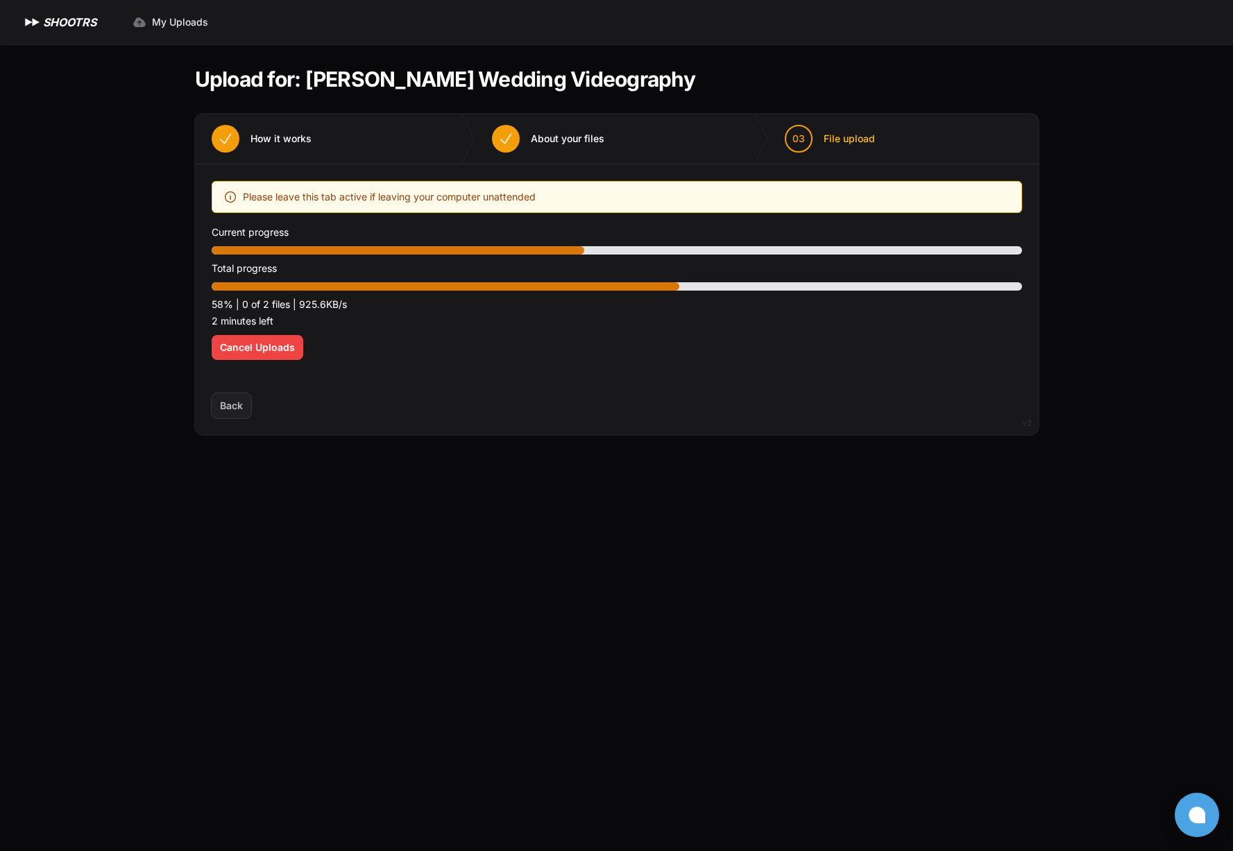
click at [520, 343] on div "Optimize your upload experience We recommend Google Chrome for fast and reliabl…" at bounding box center [617, 279] width 810 height 196
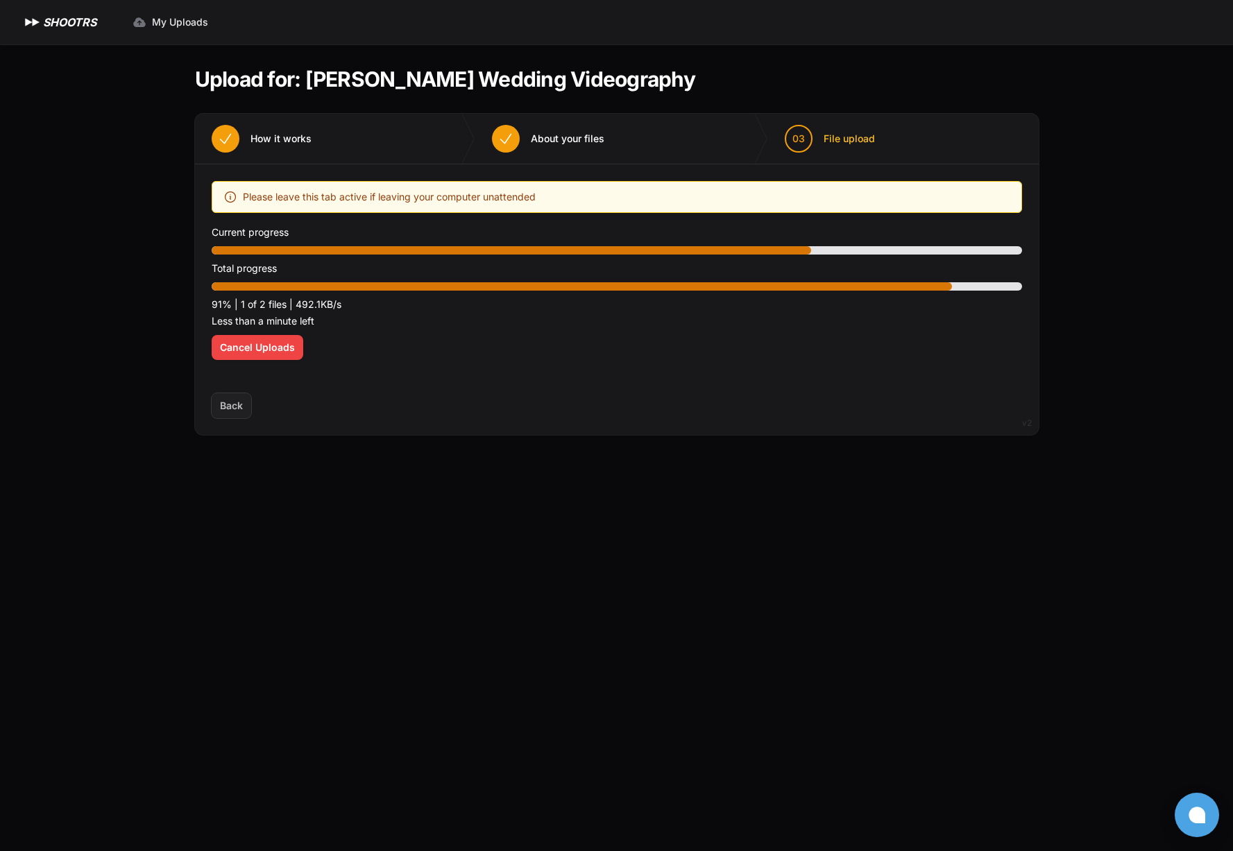
click at [126, 297] on div "Expand sidebar Collapse sidebar SHOOTRS SHOOTRS My Uploads" at bounding box center [616, 425] width 1233 height 851
click at [127, 297] on div "Expand sidebar Collapse sidebar SHOOTRS SHOOTRS My Uploads" at bounding box center [616, 425] width 1233 height 851
click at [132, 194] on div "Expand sidebar Collapse sidebar SHOOTRS SHOOTRS My Uploads" at bounding box center [616, 425] width 1233 height 851
click at [477, 406] on div "Back Next" at bounding box center [616, 414] width 843 height 42
click at [413, 309] on p "92% | 1 of 2 files | 690.7KB/s" at bounding box center [617, 304] width 810 height 17
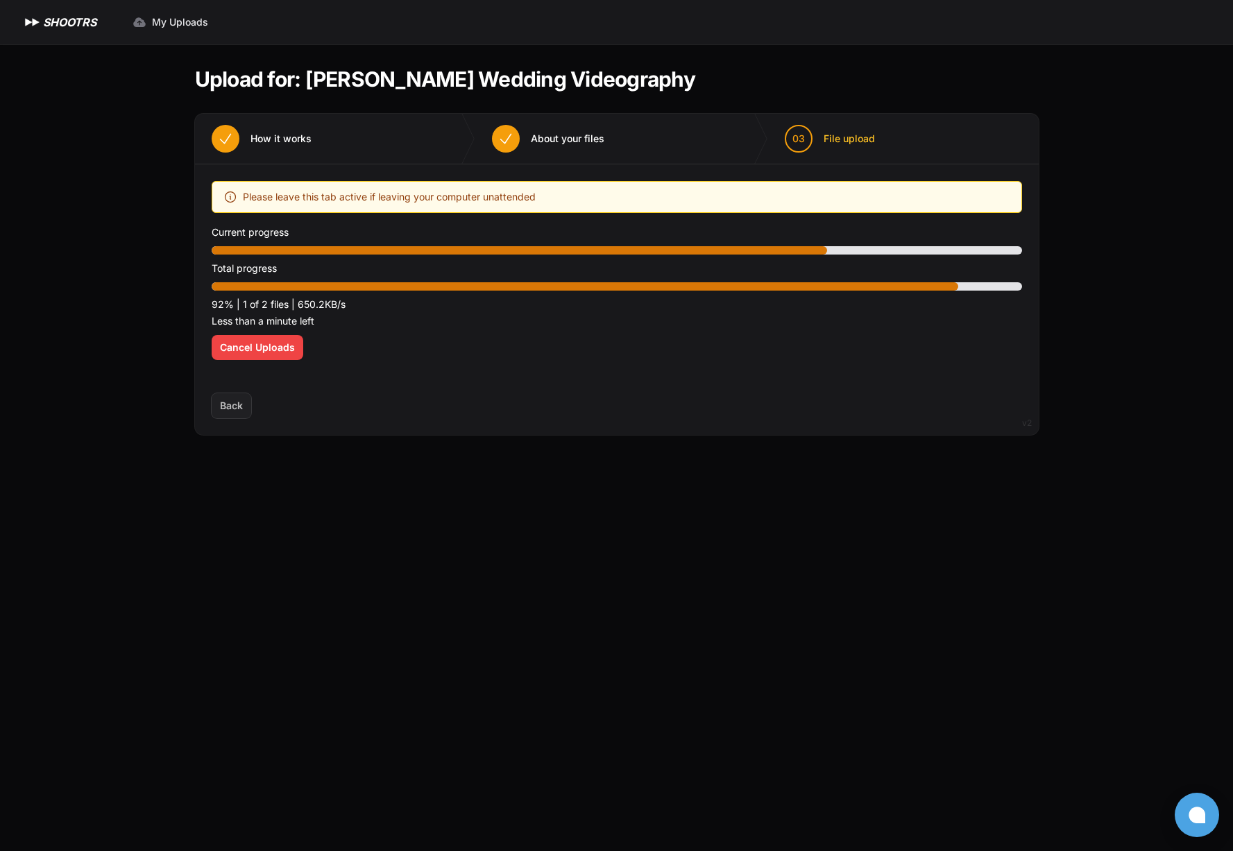
click at [373, 190] on span "Please leave this tab active if leaving your computer unattended" at bounding box center [389, 197] width 293 height 17
click at [439, 366] on div "Optimize your upload experience We recommend Google Chrome for fast and reliabl…" at bounding box center [617, 279] width 810 height 196
drag, startPoint x: 415, startPoint y: 400, endPoint x: 423, endPoint y: 395, distance: 9.6
click at [415, 400] on div "Back Next" at bounding box center [616, 414] width 843 height 42
click at [413, 382] on div "Upload placeholder Optimize your upload experience We recommend Google Chrome f…" at bounding box center [616, 278] width 843 height 229
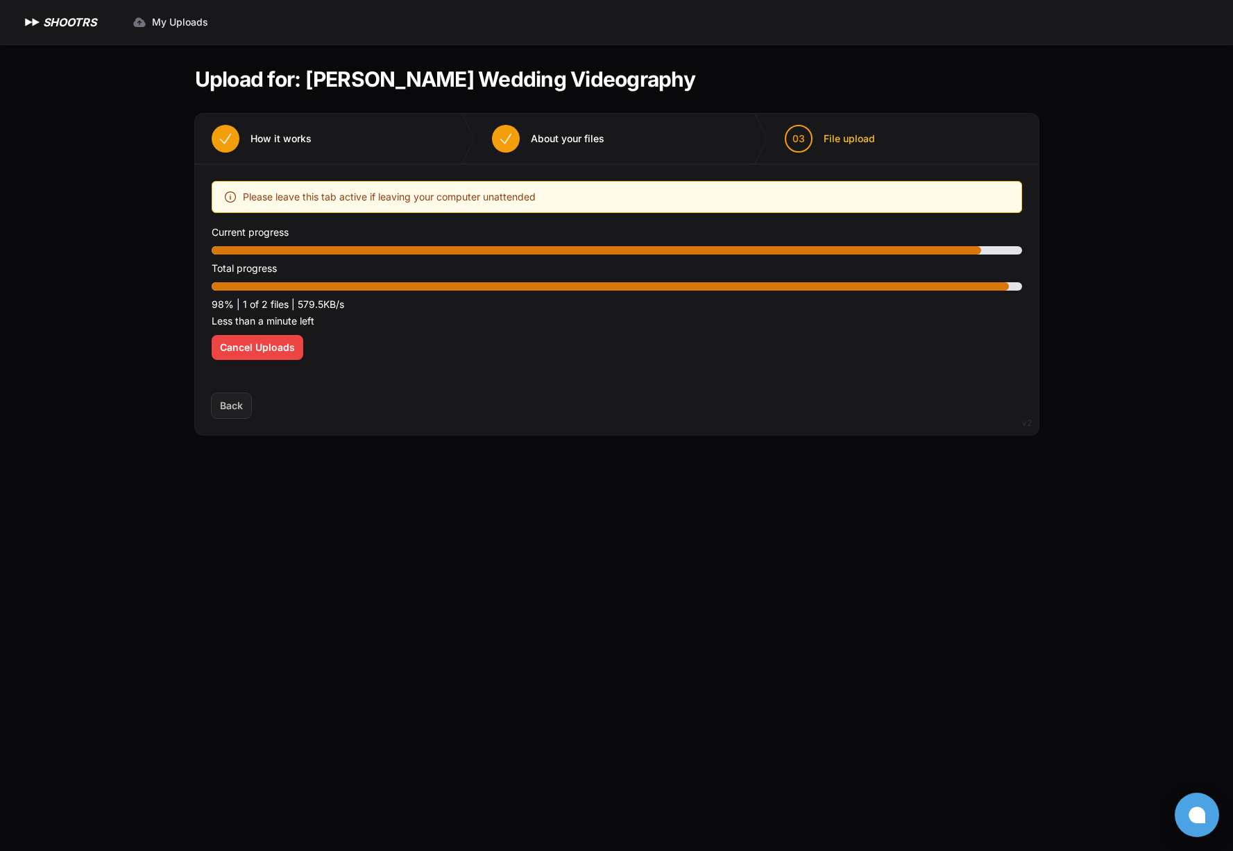
drag, startPoint x: 462, startPoint y: 392, endPoint x: 533, endPoint y: 395, distance: 71.5
click at [462, 393] on div "01 How it works 02" at bounding box center [616, 274] width 843 height 321
click at [429, 442] on section "Upload for: Emily Arutyunova Wedding Videography 01 How it works" at bounding box center [616, 250] width 843 height 413
click at [513, 350] on div "Optimize your upload experience We recommend Google Chrome for fast and reliabl…" at bounding box center [617, 279] width 810 height 196
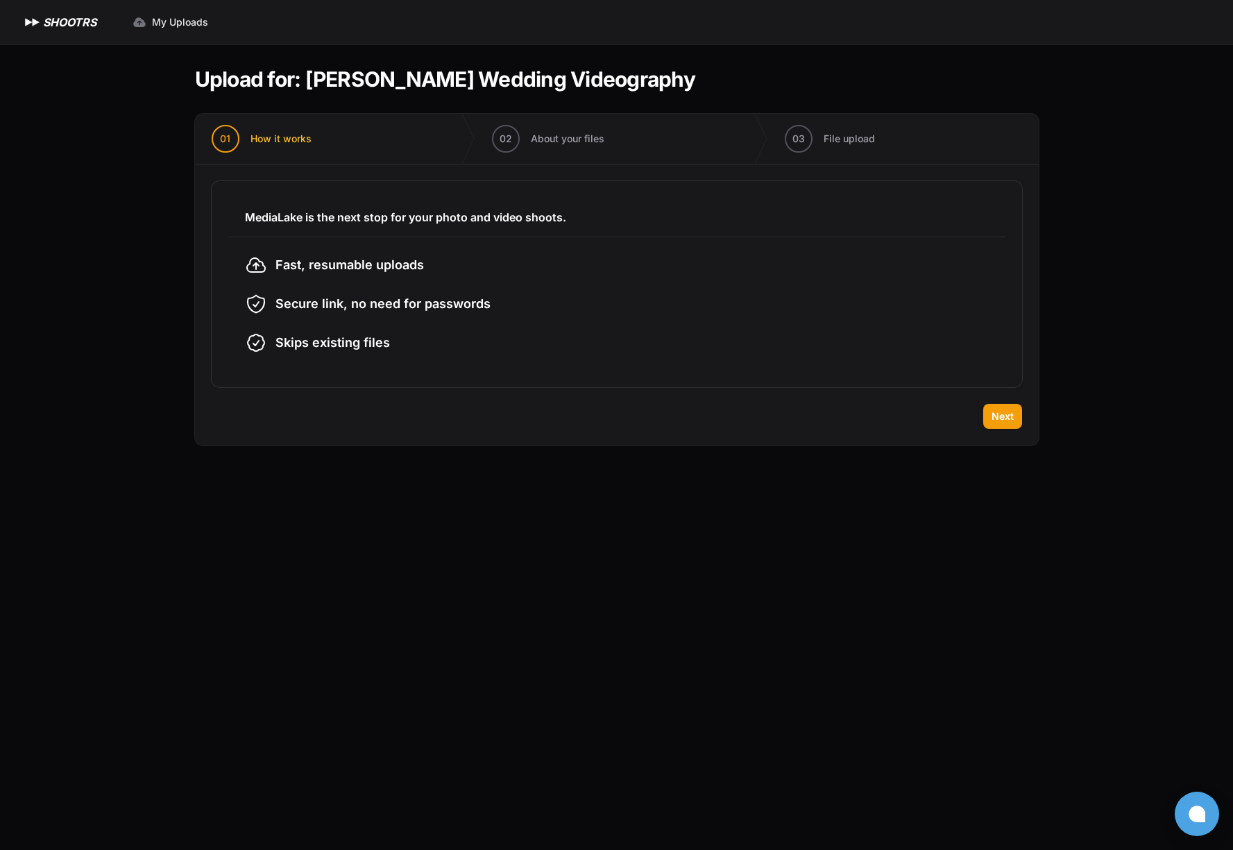
click at [368, 268] on span "Fast, resumable uploads" at bounding box center [349, 264] width 148 height 19
click at [425, 323] on ul "Fast, resumable uploads Secure link, no need for passwords Skips existing files" at bounding box center [617, 304] width 744 height 100
click at [425, 322] on ul "Fast, resumable uploads Secure link, no need for passwords Skips existing files" at bounding box center [617, 304] width 744 height 100
click at [1016, 410] on button "Next" at bounding box center [1002, 416] width 39 height 25
click at [1010, 411] on div "01 How it works 02" at bounding box center [616, 280] width 843 height 332
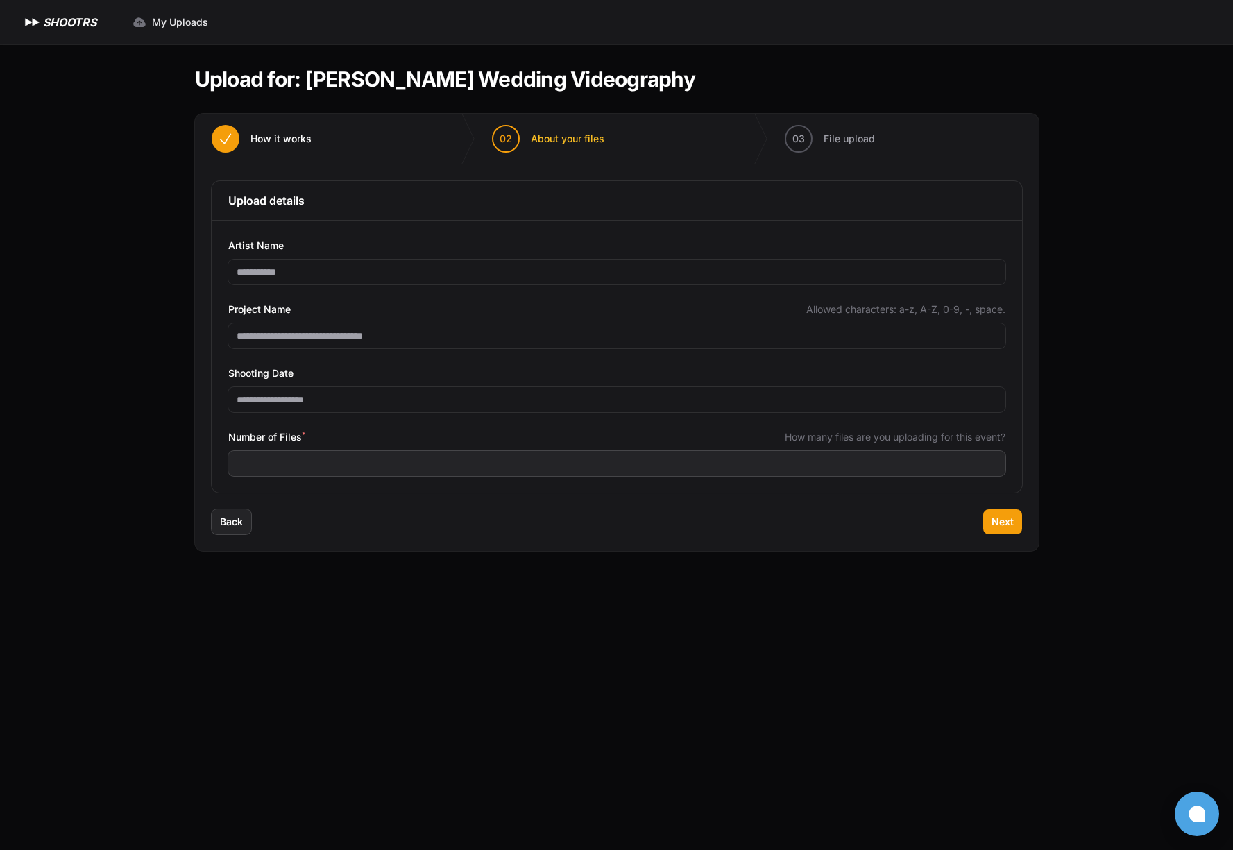
click at [1009, 410] on div "**********" at bounding box center [617, 357] width 810 height 272
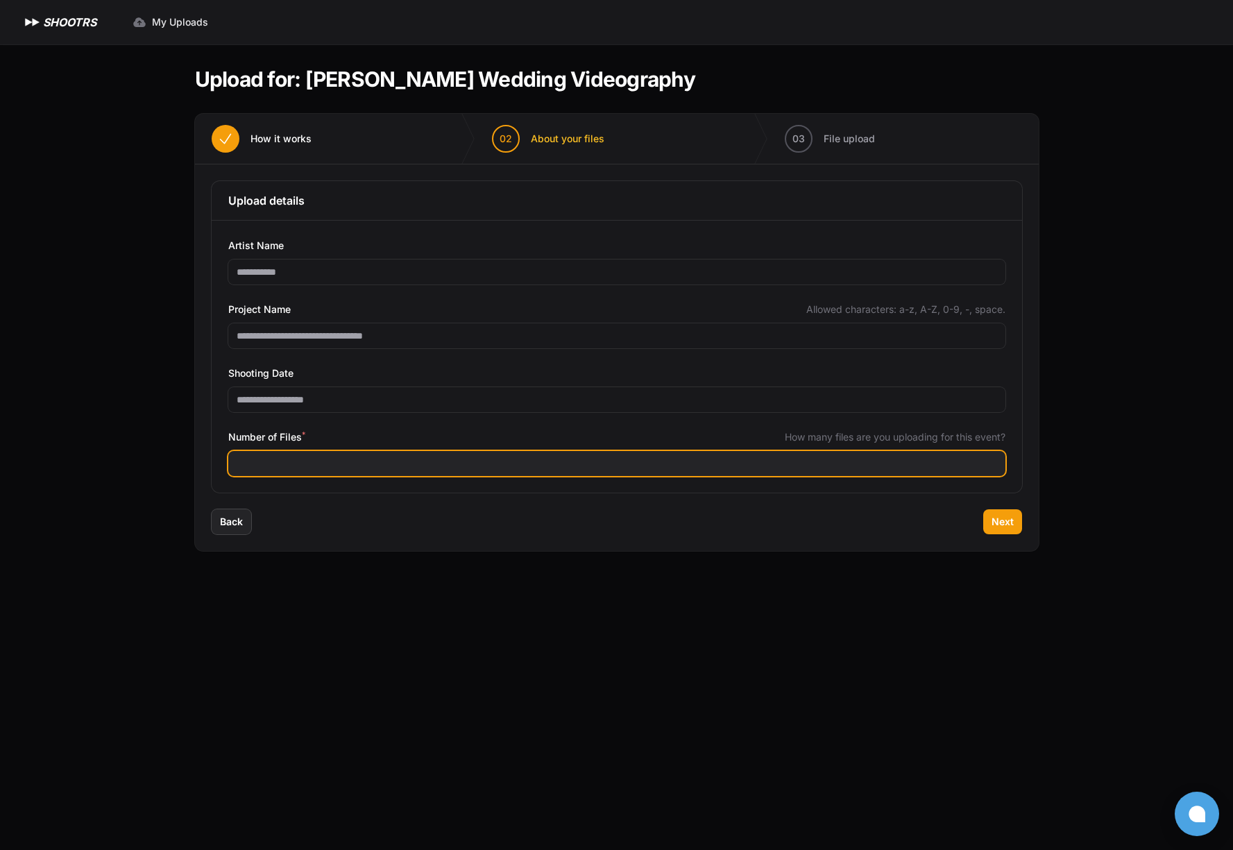
click at [885, 451] on input "**" at bounding box center [616, 463] width 777 height 25
type input "**"
click at [994, 470] on input "**" at bounding box center [616, 463] width 777 height 25
drag, startPoint x: 923, startPoint y: 468, endPoint x: -13, endPoint y: 411, distance: 937.5
click at [0, 411] on html "Expand sidebar Collapse sidebar SHOOTRS SHOOTRS My Uploads" at bounding box center [616, 425] width 1233 height 850
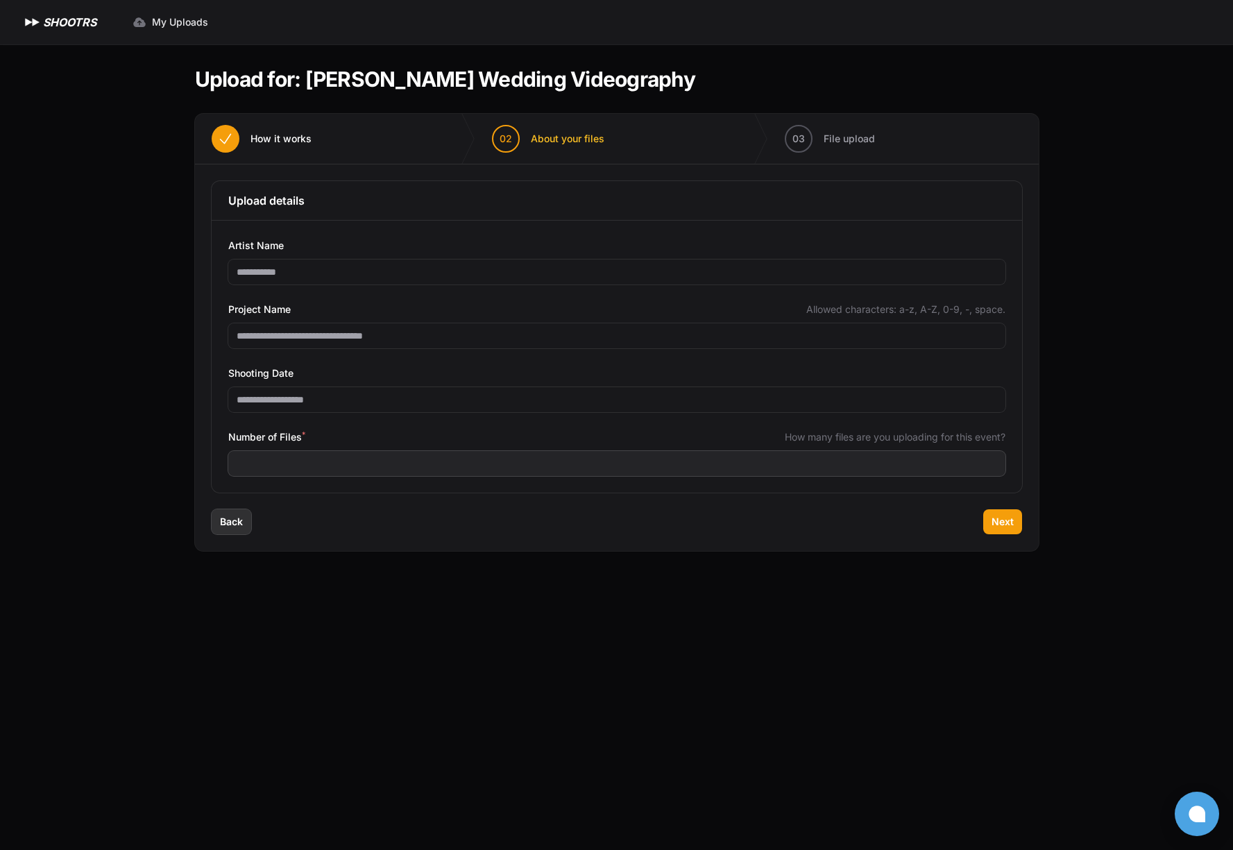
click at [242, 527] on span "Back" at bounding box center [231, 522] width 23 height 14
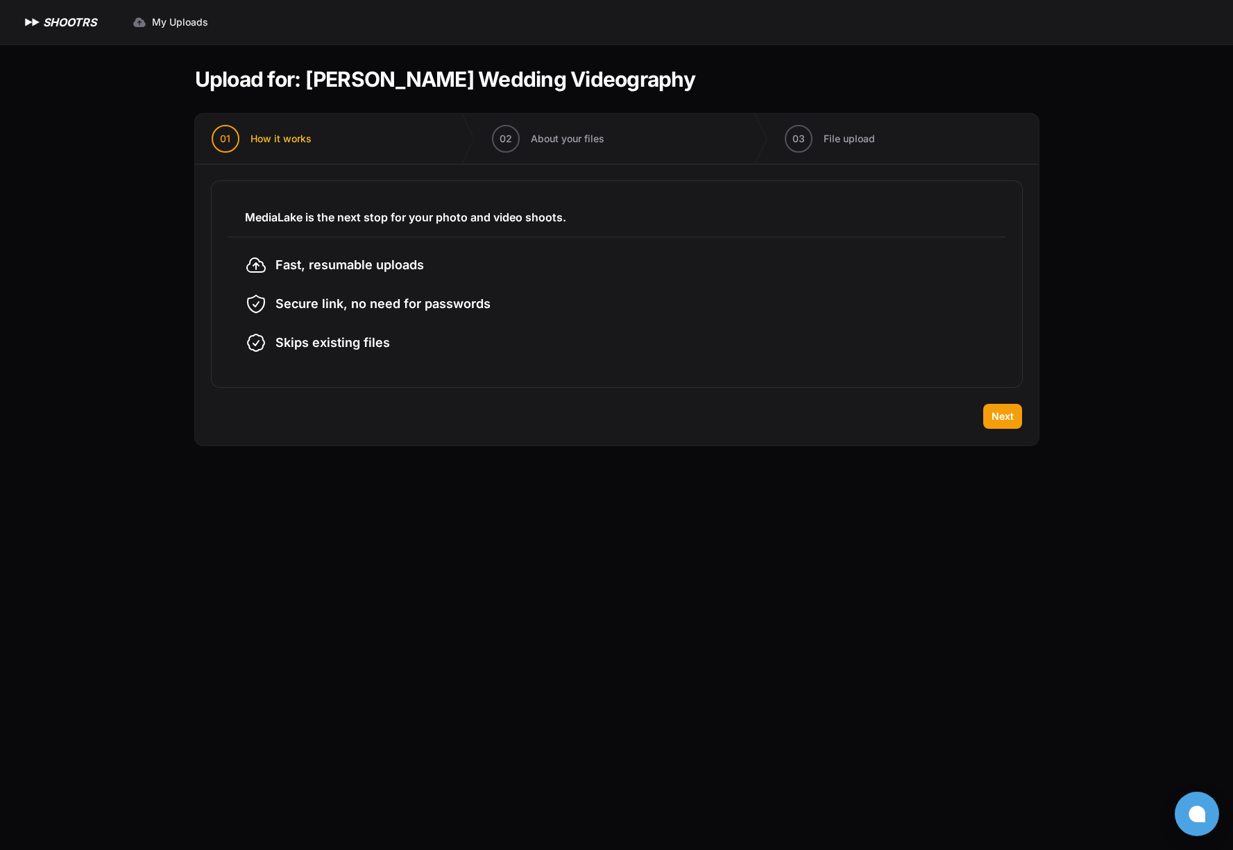
drag, startPoint x: 252, startPoint y: 505, endPoint x: 377, endPoint y: 459, distance: 133.2
click at [251, 505] on main "Upload for: Emily Arutyunova Wedding Videography 01 How it works" at bounding box center [617, 446] width 888 height 805
click at [1011, 420] on span "Next" at bounding box center [1002, 416] width 22 height 14
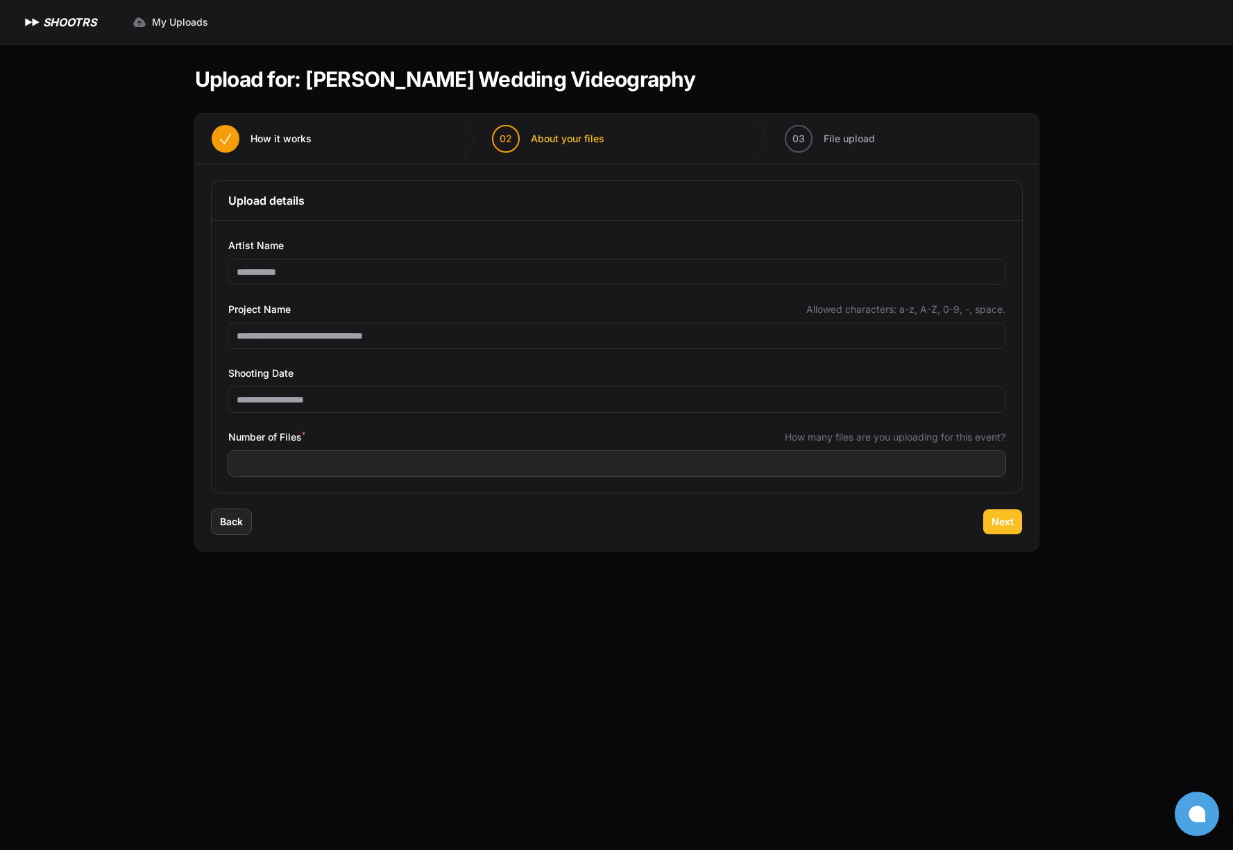
click at [1010, 420] on div "01 How it works 02" at bounding box center [616, 332] width 843 height 437
click at [1010, 420] on div "**********" at bounding box center [617, 357] width 810 height 272
click at [1003, 526] on span "Next" at bounding box center [1002, 522] width 22 height 14
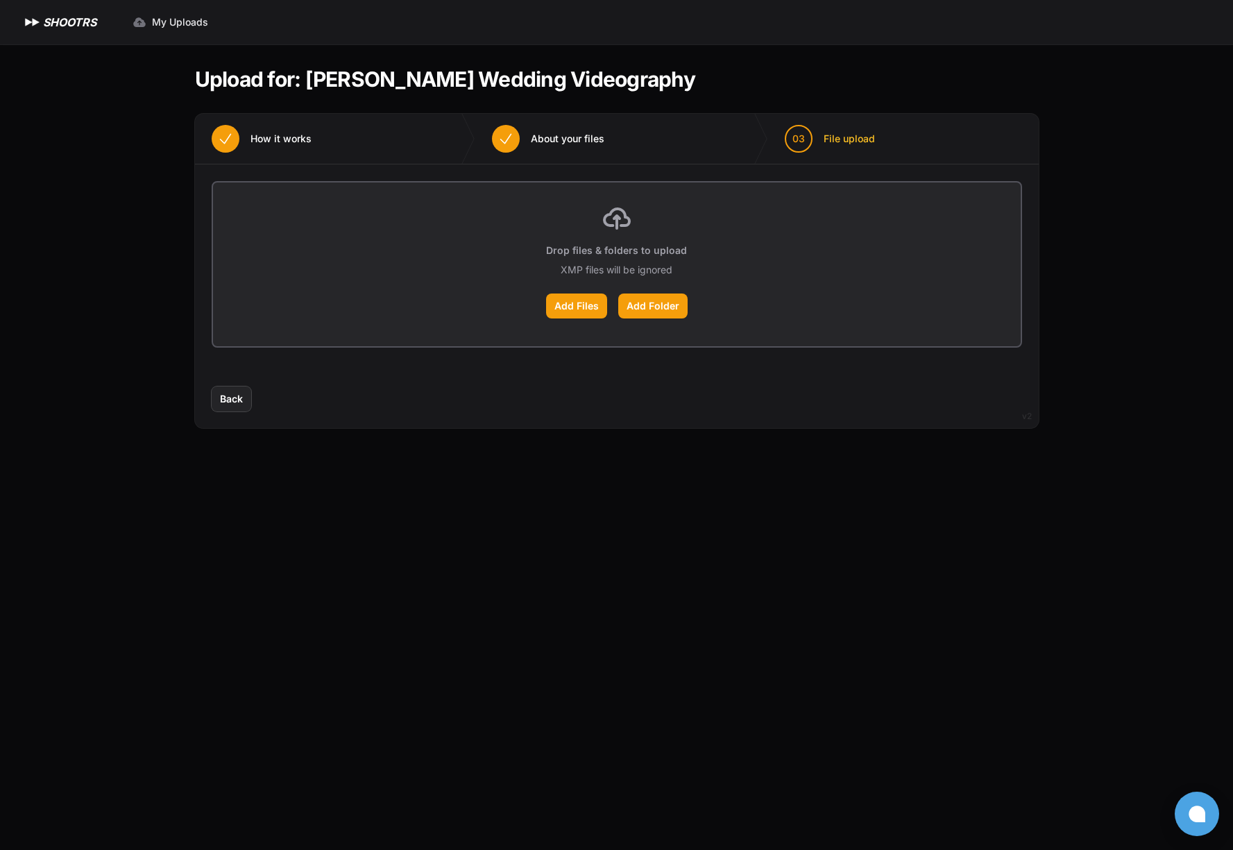
click at [243, 404] on button "Back" at bounding box center [232, 398] width 40 height 25
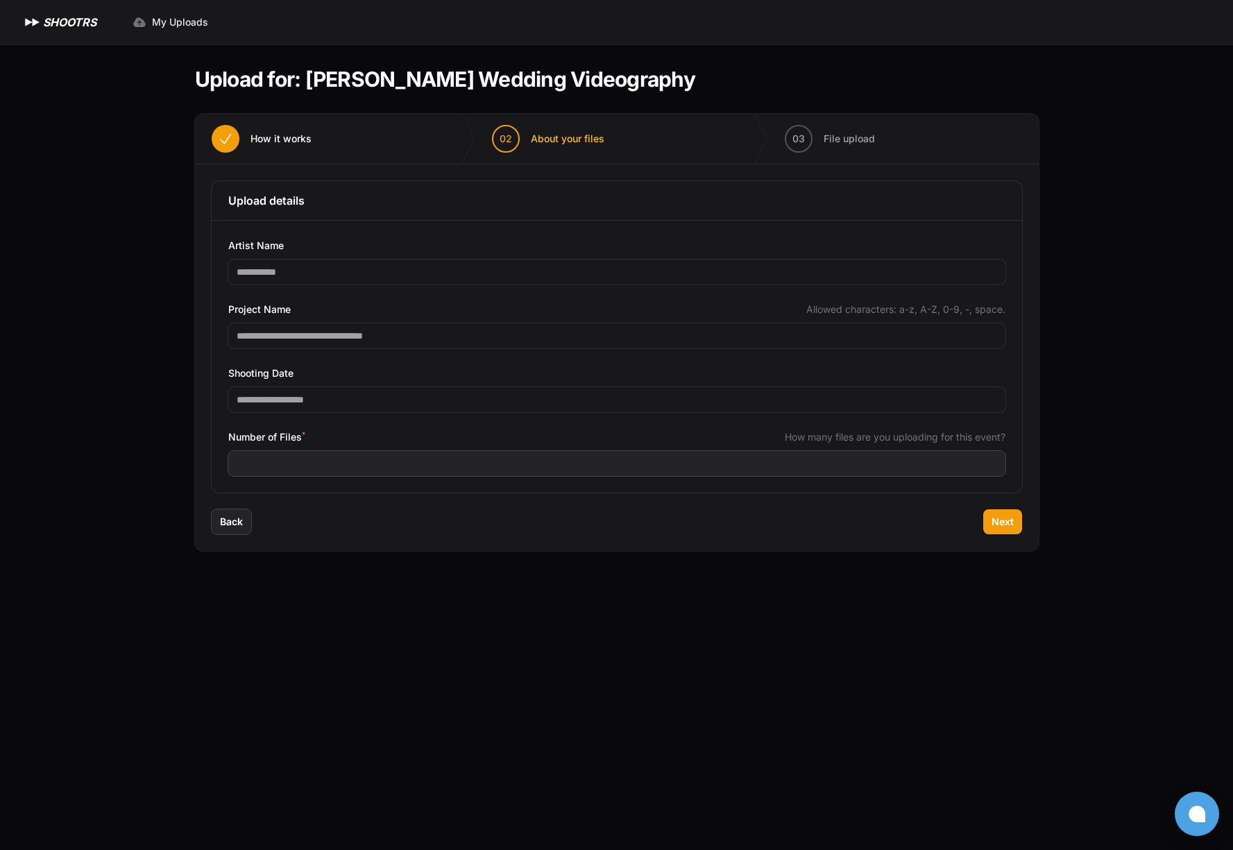
click at [313, 420] on div "**********" at bounding box center [616, 356] width 777 height 239
drag, startPoint x: 1015, startPoint y: 526, endPoint x: 1002, endPoint y: 524, distance: 12.8
click at [1015, 526] on button "Next" at bounding box center [1002, 521] width 39 height 25
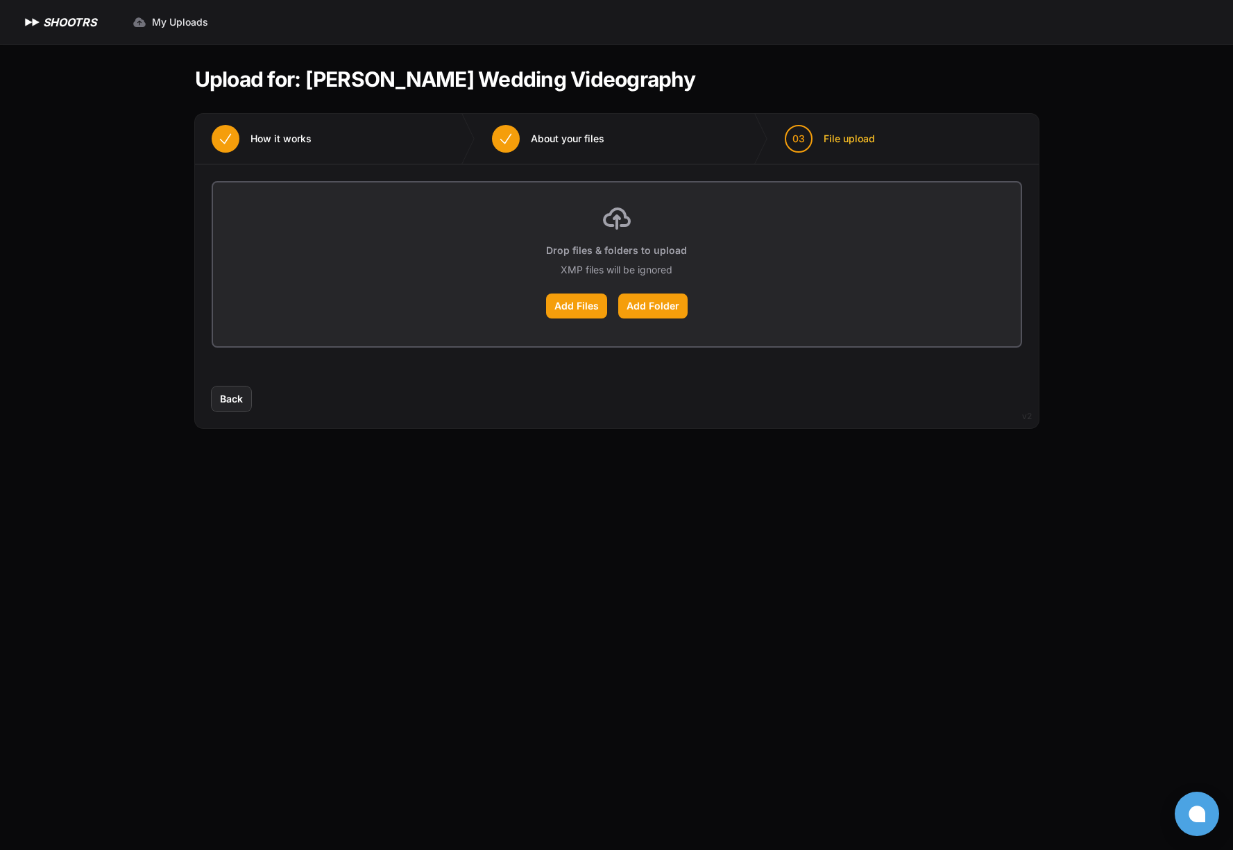
click at [596, 287] on div "Drop files & folders to upload XMP files will be ignored Add Files Add Folder" at bounding box center [616, 264] width 807 height 164
click at [588, 302] on label "Add Files" at bounding box center [576, 305] width 61 height 25
click at [0, 0] on input "Add Files" at bounding box center [0, 0] width 0 height 0
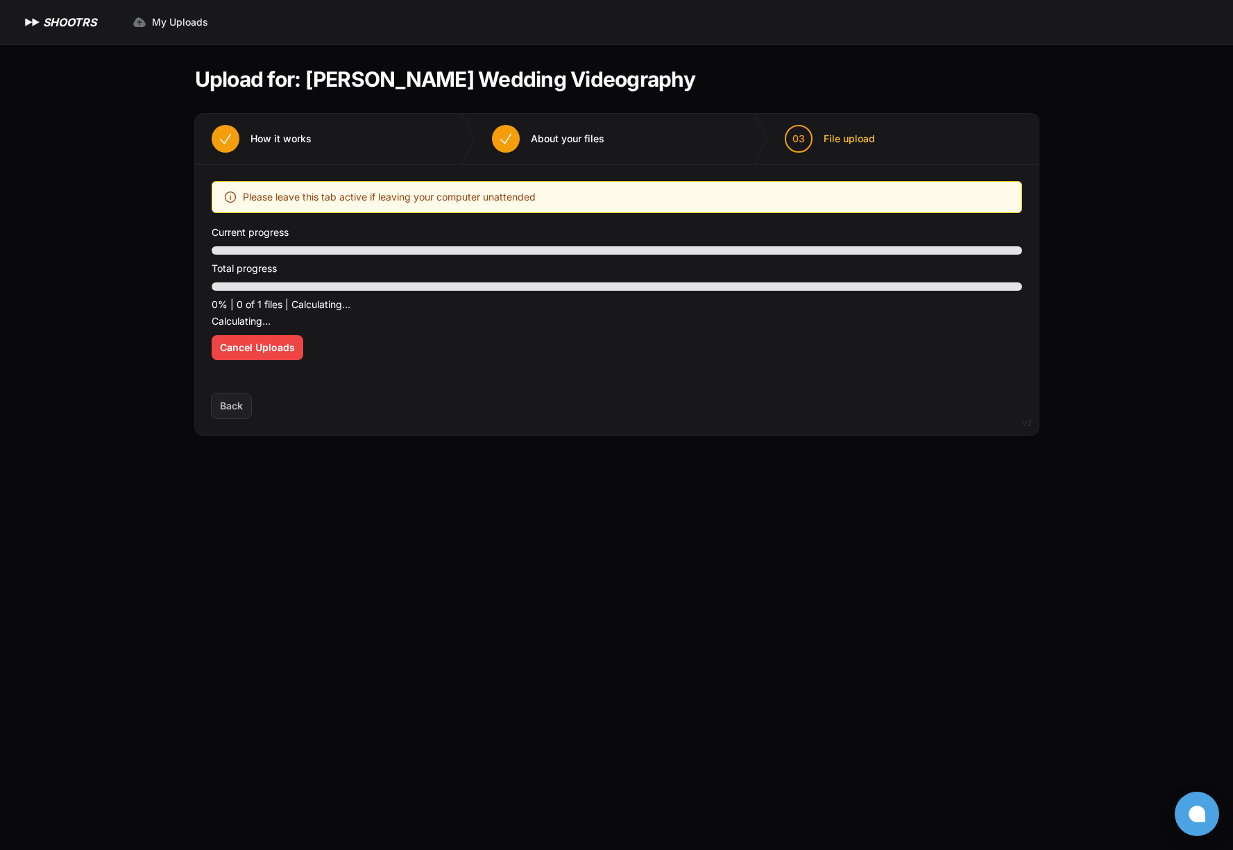
click at [427, 233] on p "Current progress" at bounding box center [617, 232] width 810 height 17
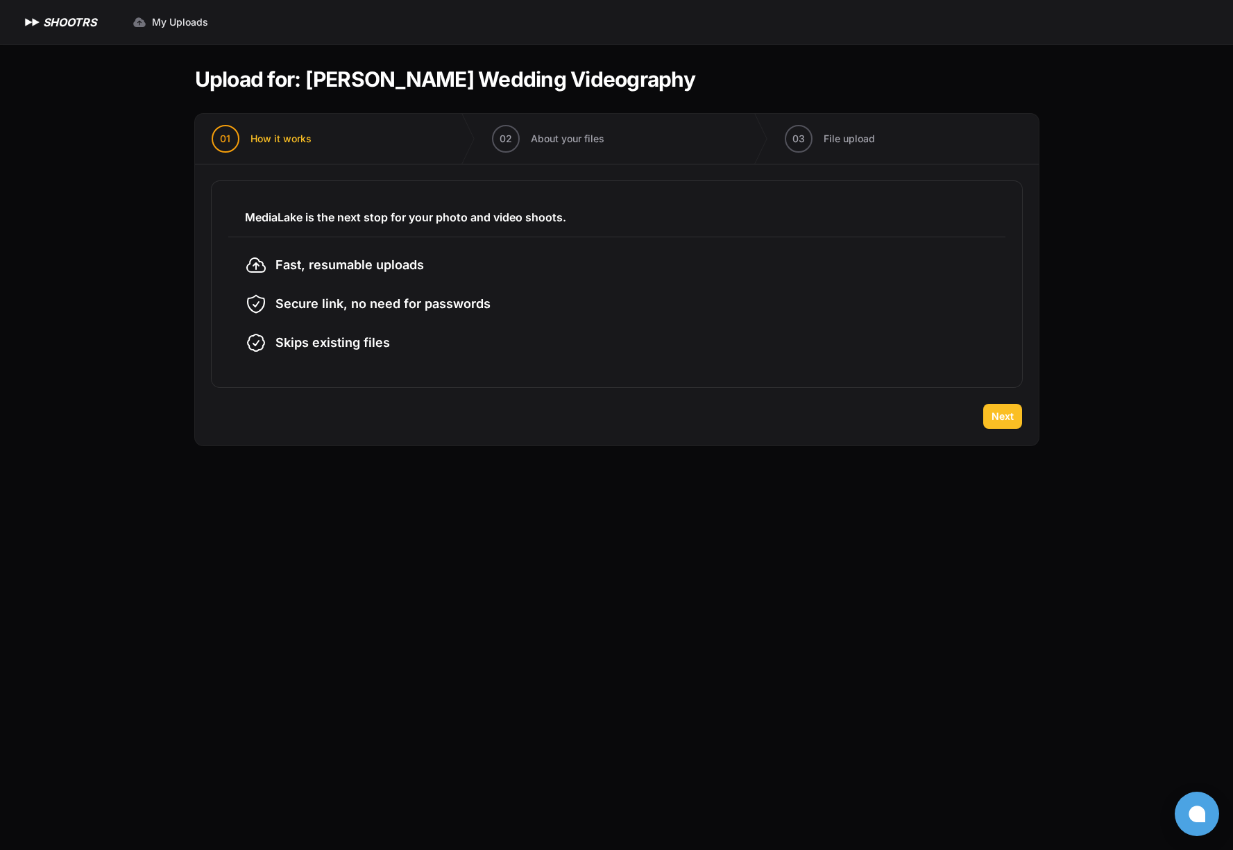
click at [990, 414] on button "Next" at bounding box center [1002, 416] width 39 height 25
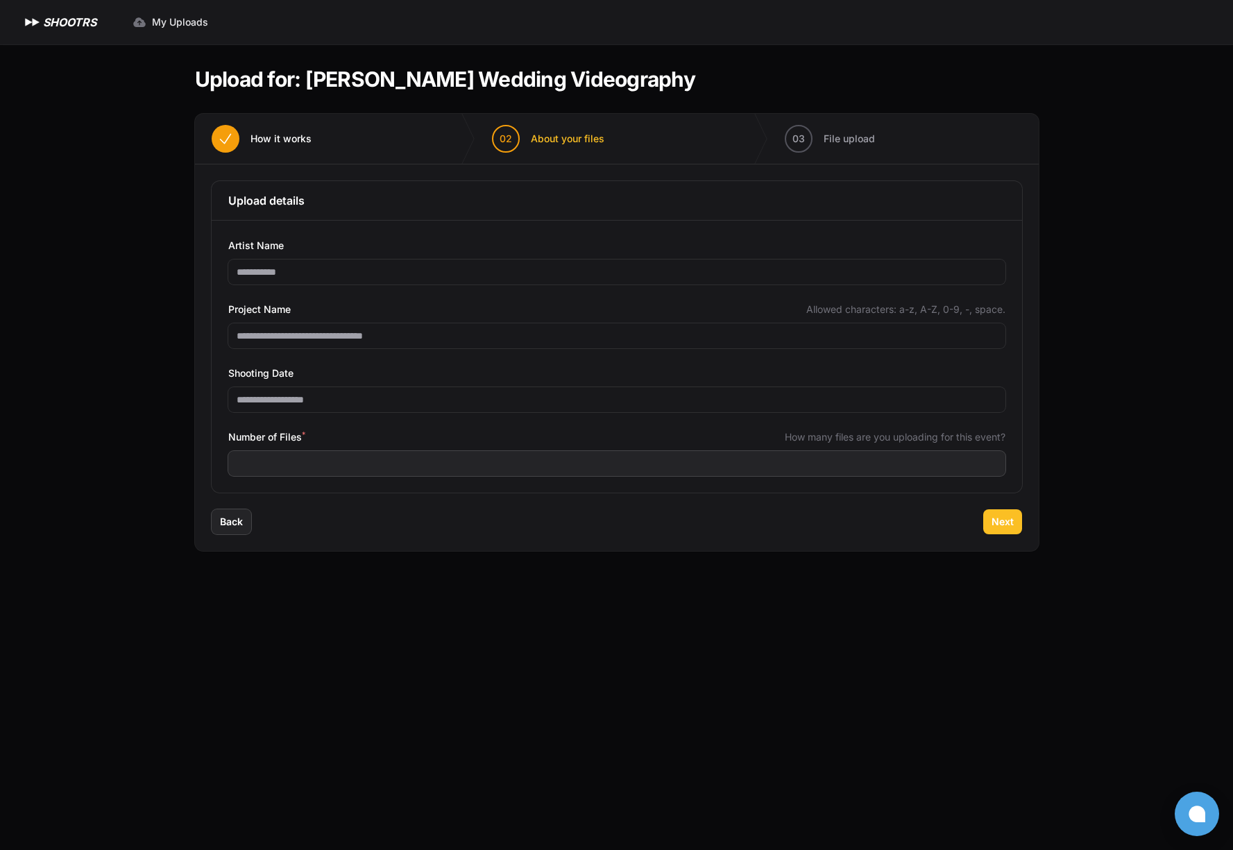
click at [1002, 521] on span "Next" at bounding box center [1002, 522] width 22 height 14
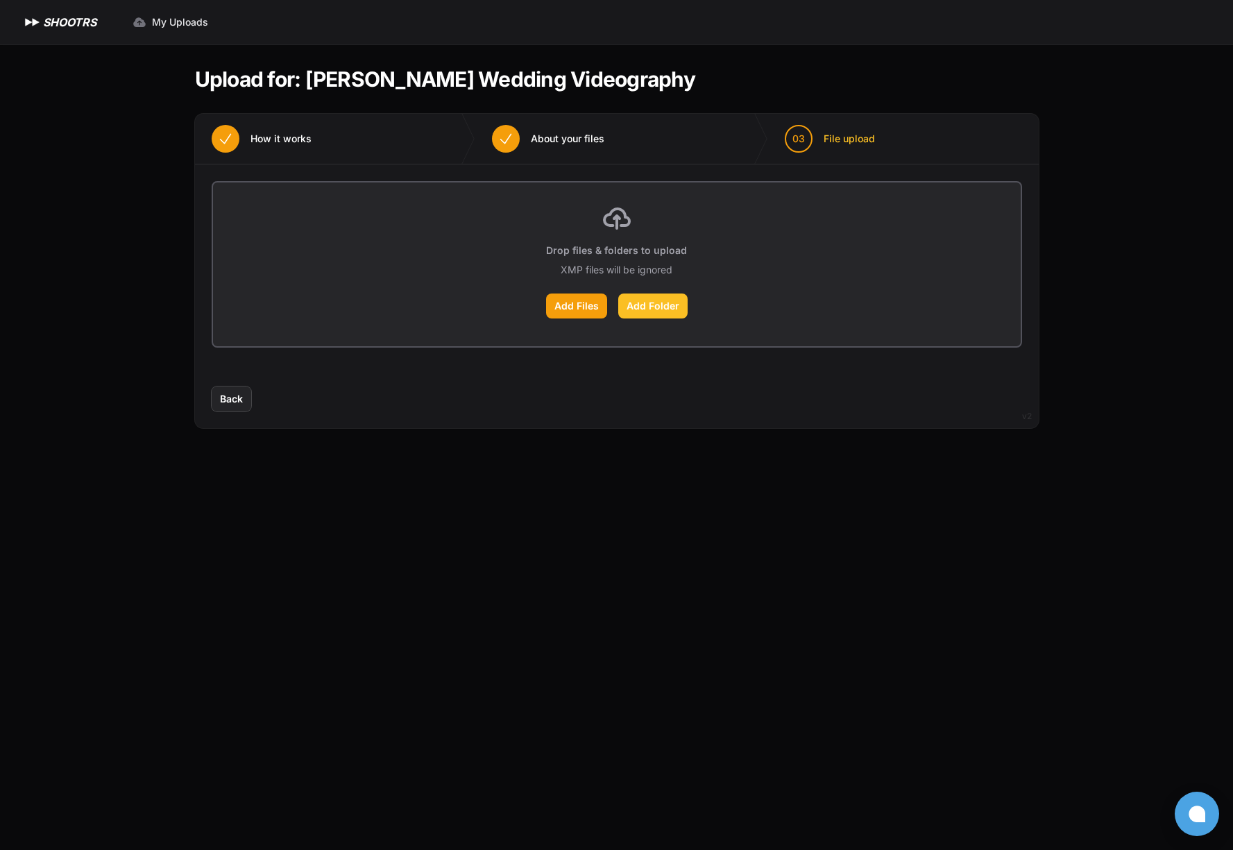
click at [662, 307] on label "Add Folder" at bounding box center [652, 305] width 69 height 25
click at [0, 0] on input "Add Folder" at bounding box center [0, 0] width 0 height 0
click at [646, 309] on label "Add Folder" at bounding box center [652, 305] width 69 height 25
click at [0, 0] on input "Add Folder" at bounding box center [0, 0] width 0 height 0
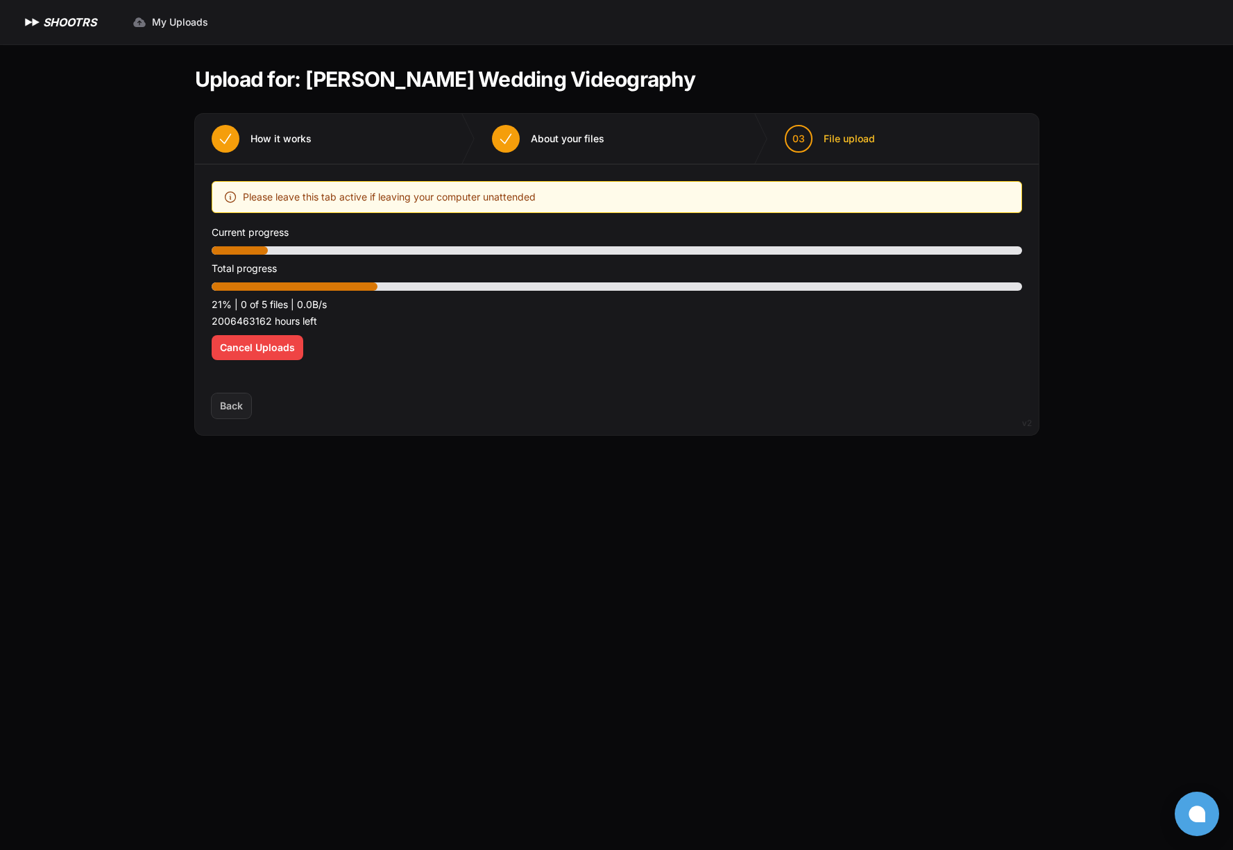
click at [547, 371] on div "Optimize your upload experience We recommend Google Chrome for fast and reliabl…" at bounding box center [617, 279] width 810 height 196
click at [549, 368] on div "Optimize your upload experience We recommend Google Chrome for fast and reliabl…" at bounding box center [617, 279] width 810 height 196
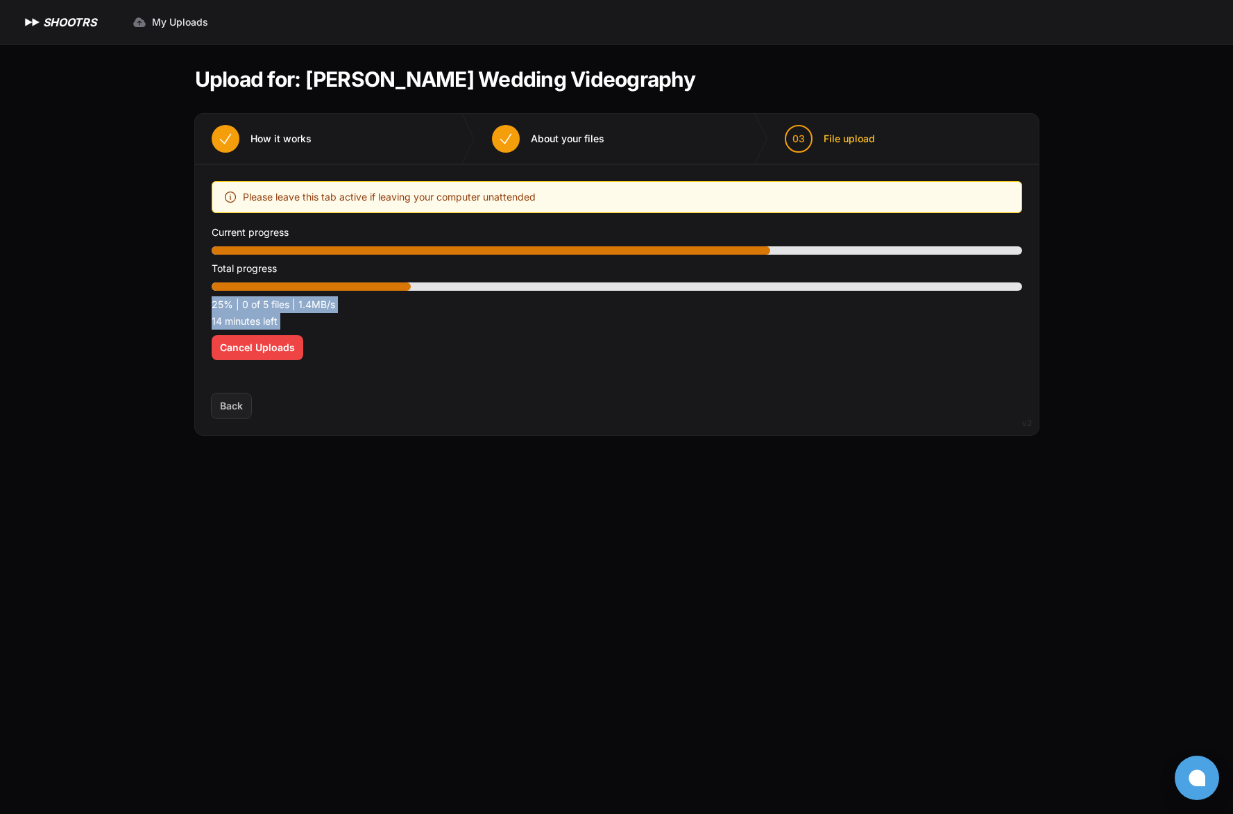
drag, startPoint x: 165, startPoint y: 348, endPoint x: 164, endPoint y: 311, distance: 36.8
click at [164, 311] on div "Expand sidebar Collapse sidebar SHOOTRS SHOOTRS My Uploads" at bounding box center [616, 407] width 1233 height 814
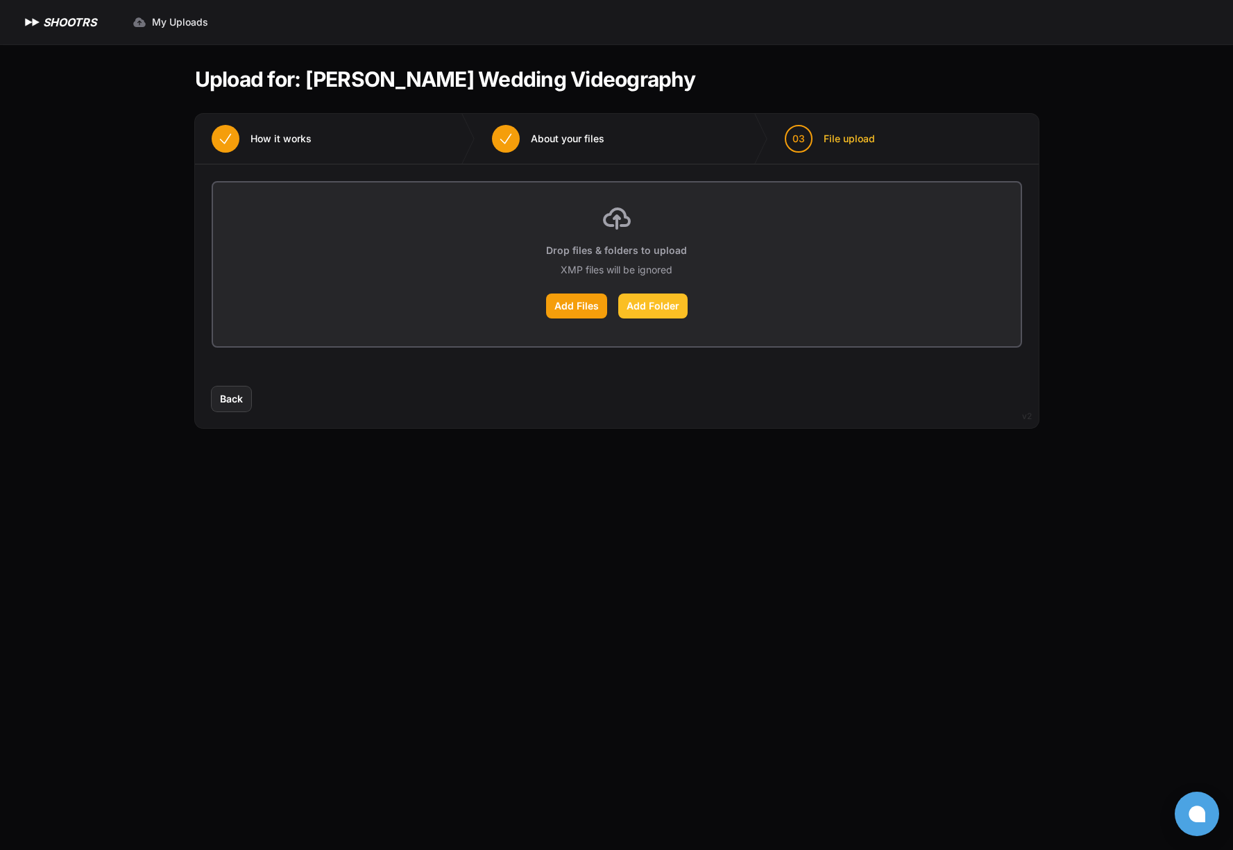
click at [658, 298] on label "Add Folder" at bounding box center [652, 305] width 69 height 25
click at [0, 0] on input "Add Folder" at bounding box center [0, 0] width 0 height 0
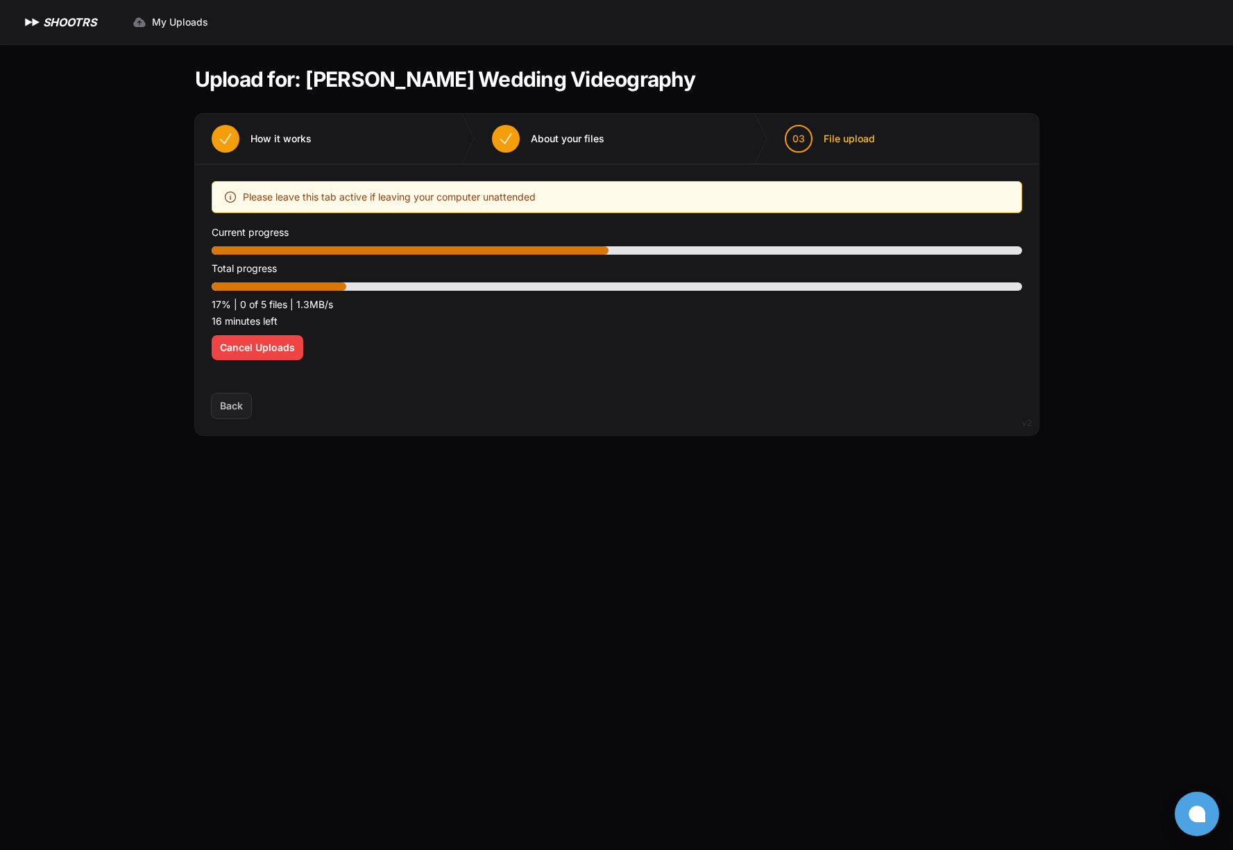
click at [102, 135] on div "Expand sidebar Collapse sidebar SHOOTRS SHOOTRS My Uploads" at bounding box center [616, 425] width 1233 height 850
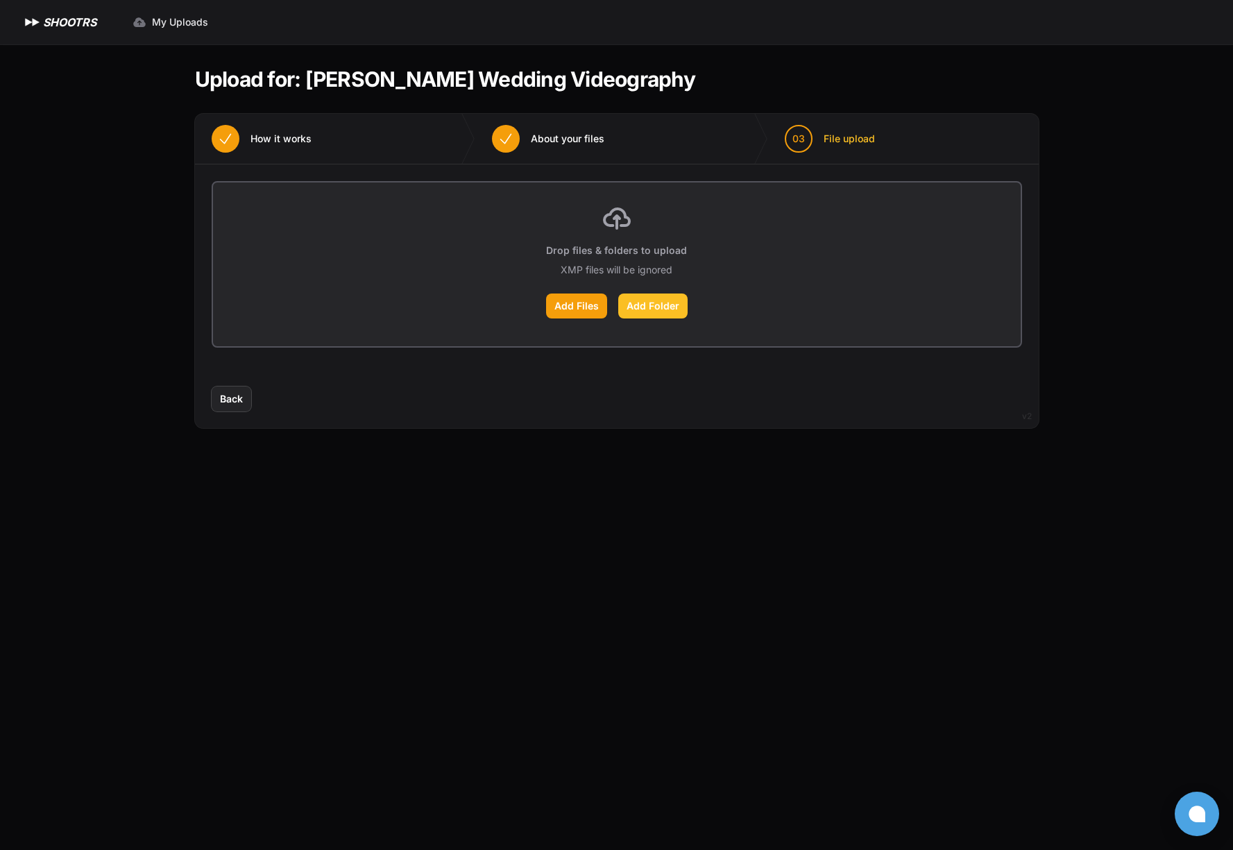
click at [653, 296] on label "Add Folder" at bounding box center [652, 305] width 69 height 25
click at [0, 0] on input "Add Folder" at bounding box center [0, 0] width 0 height 0
